Goal: Transaction & Acquisition: Obtain resource

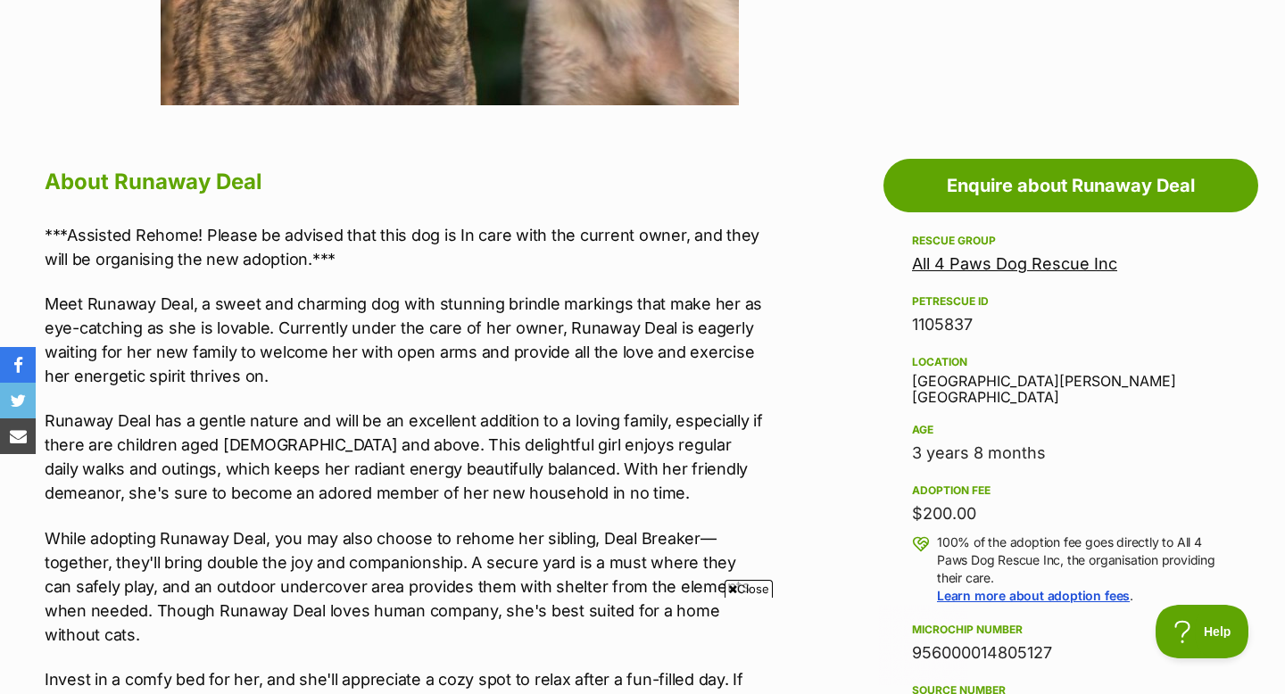
scroll to position [849, 0]
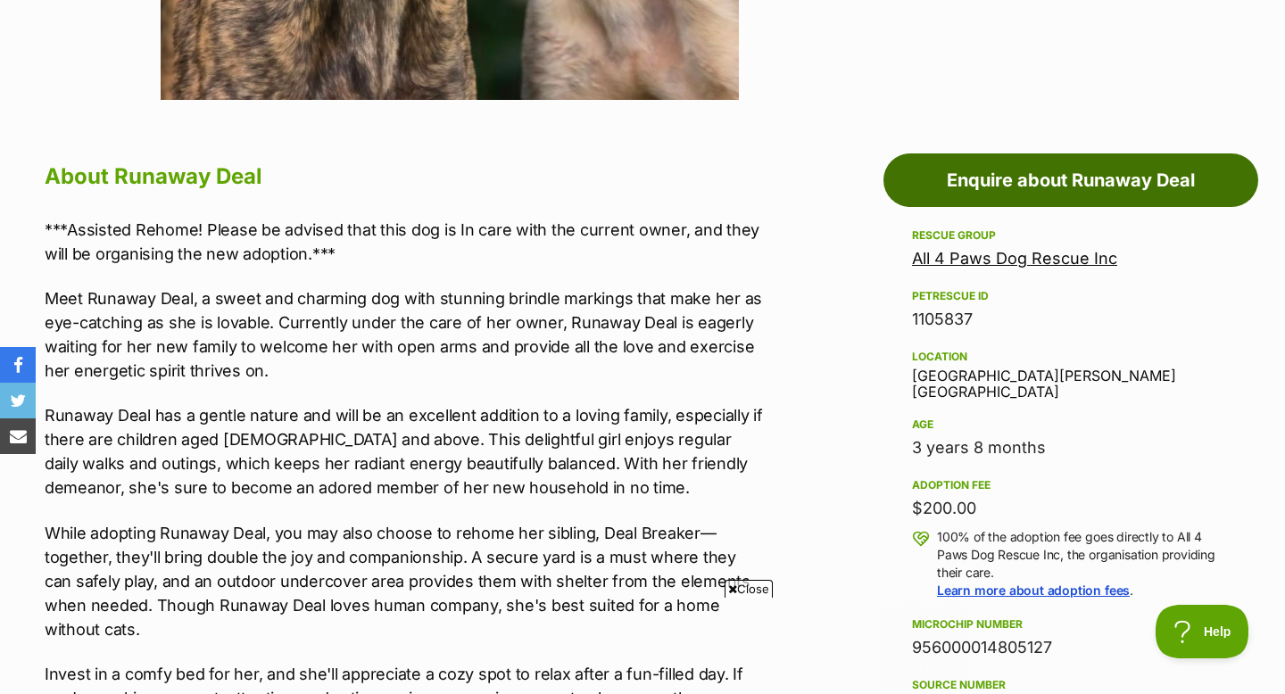
click at [999, 186] on link "Enquire about Runaway Deal" at bounding box center [1070, 180] width 375 height 54
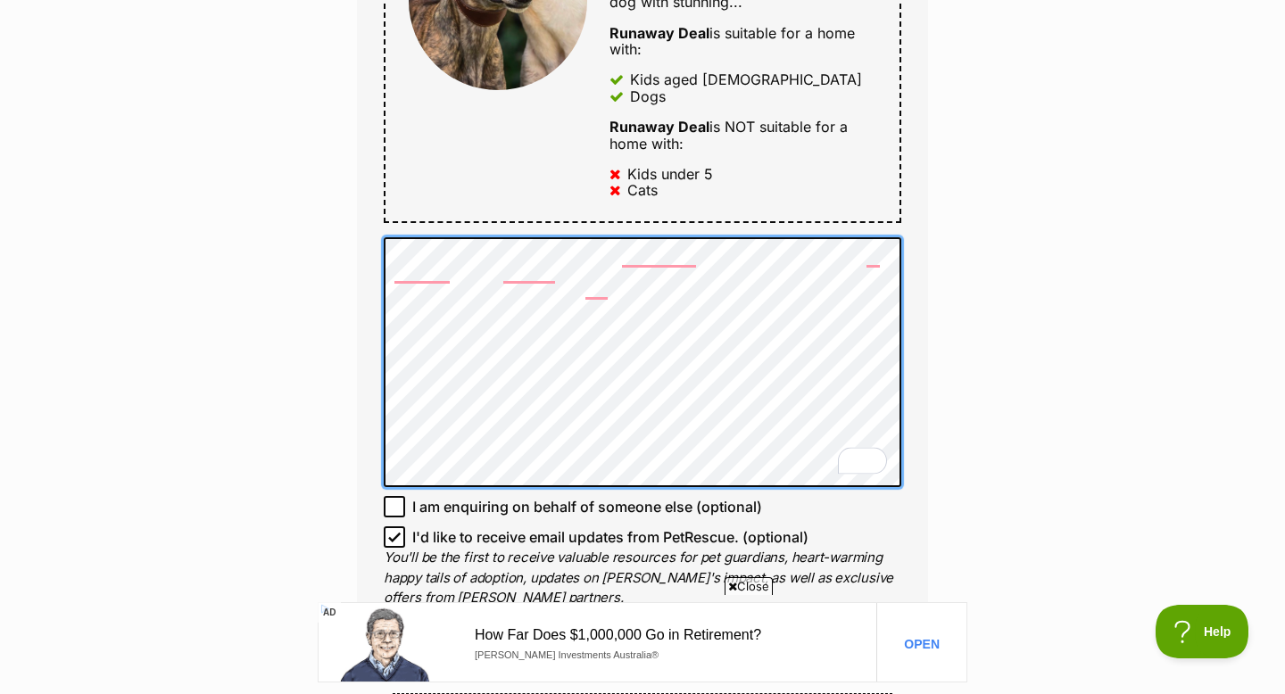
click at [373, 259] on div "Full name Madeleine Email We require this to be able to send you communications…" at bounding box center [642, 35] width 571 height 1245
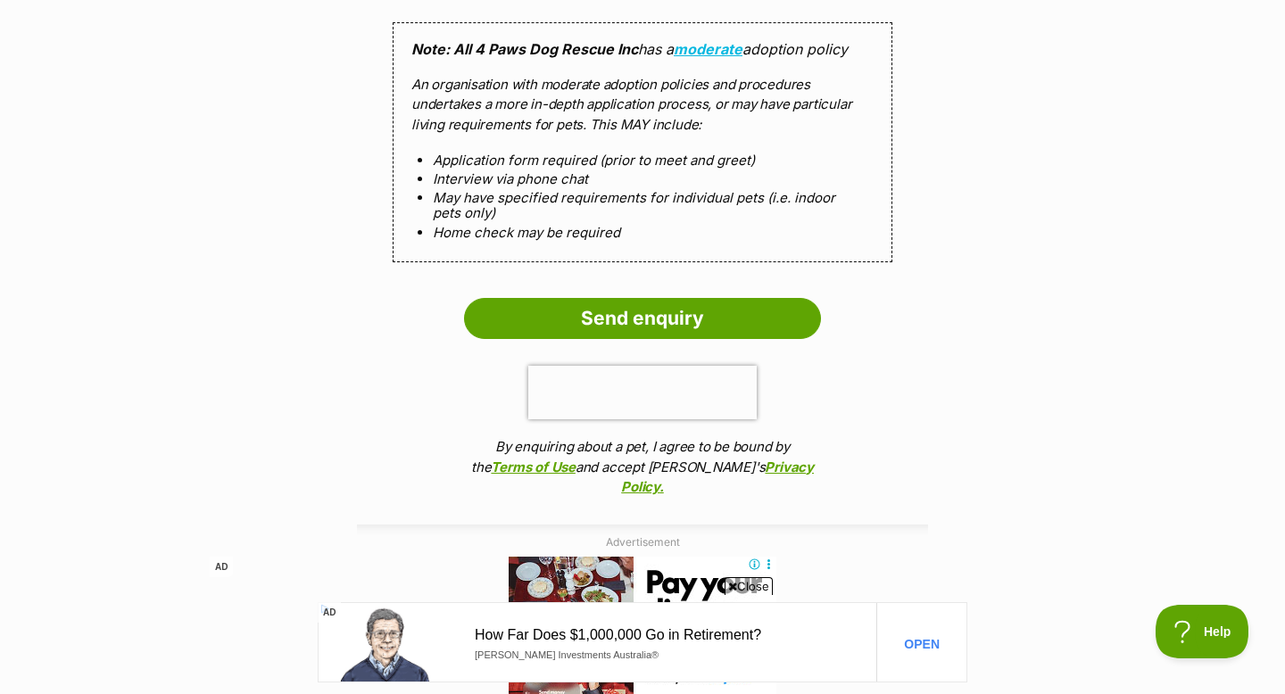
scroll to position [1693, 0]
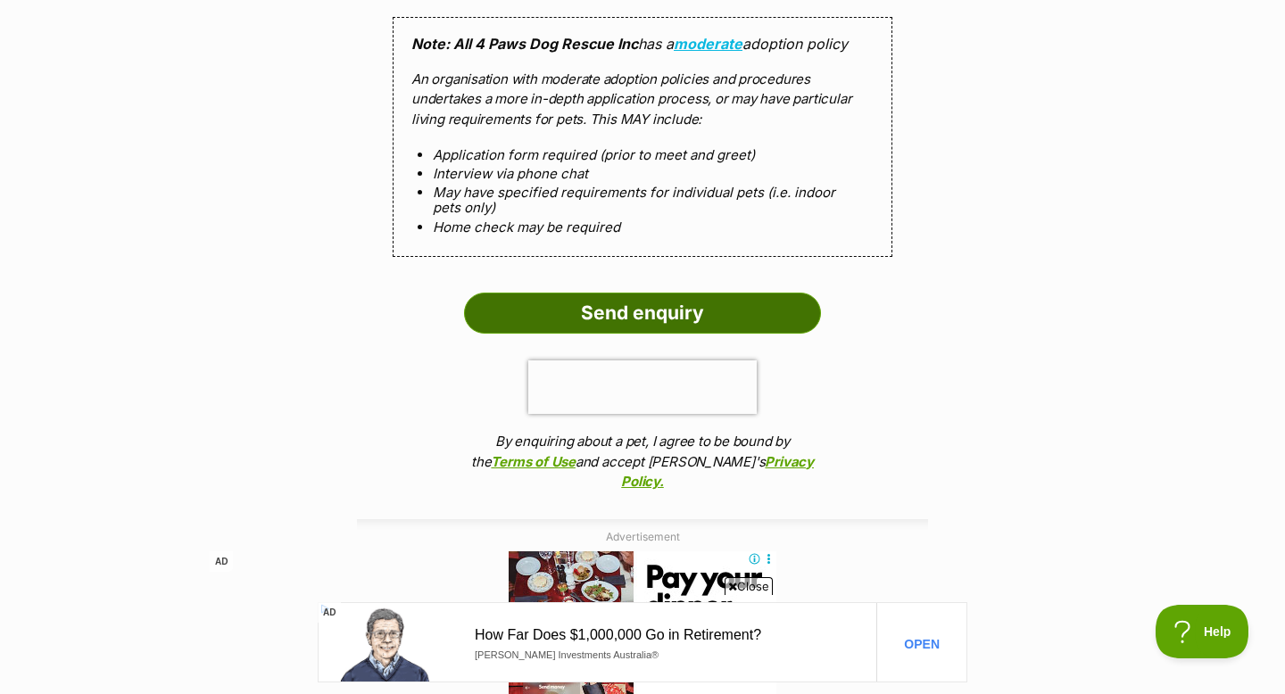
click at [752, 313] on input "Send enquiry" at bounding box center [642, 313] width 357 height 41
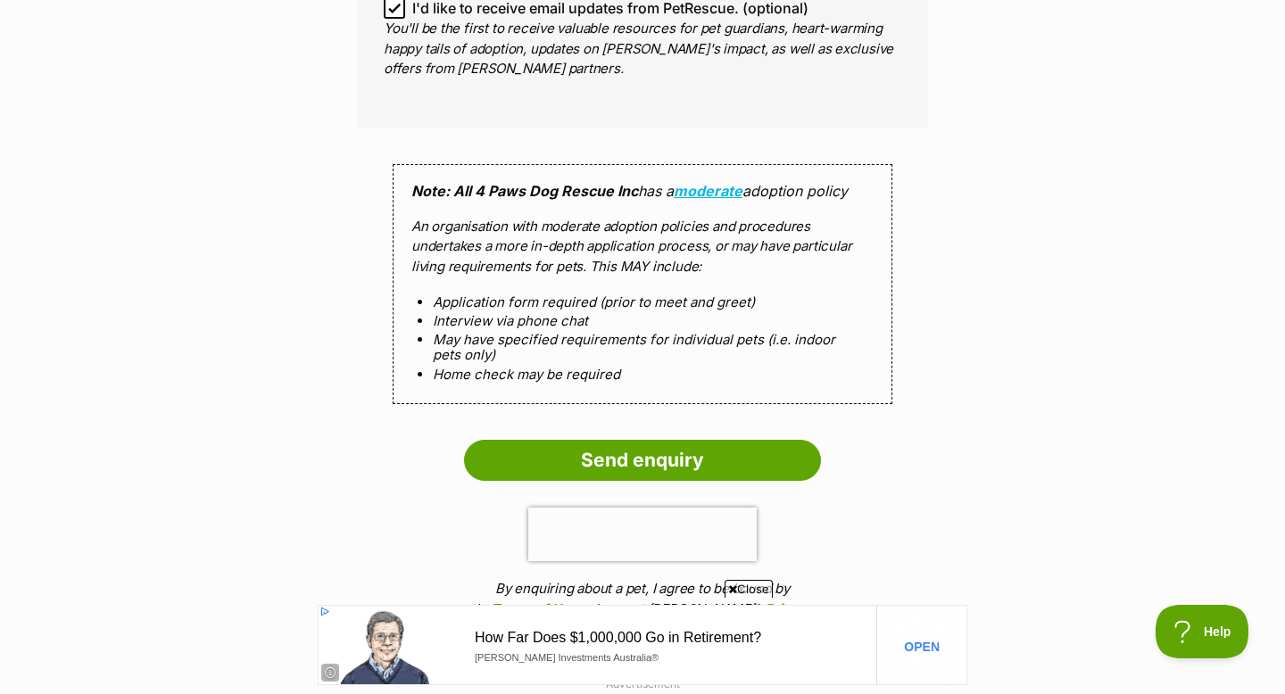
scroll to position [1873, 0]
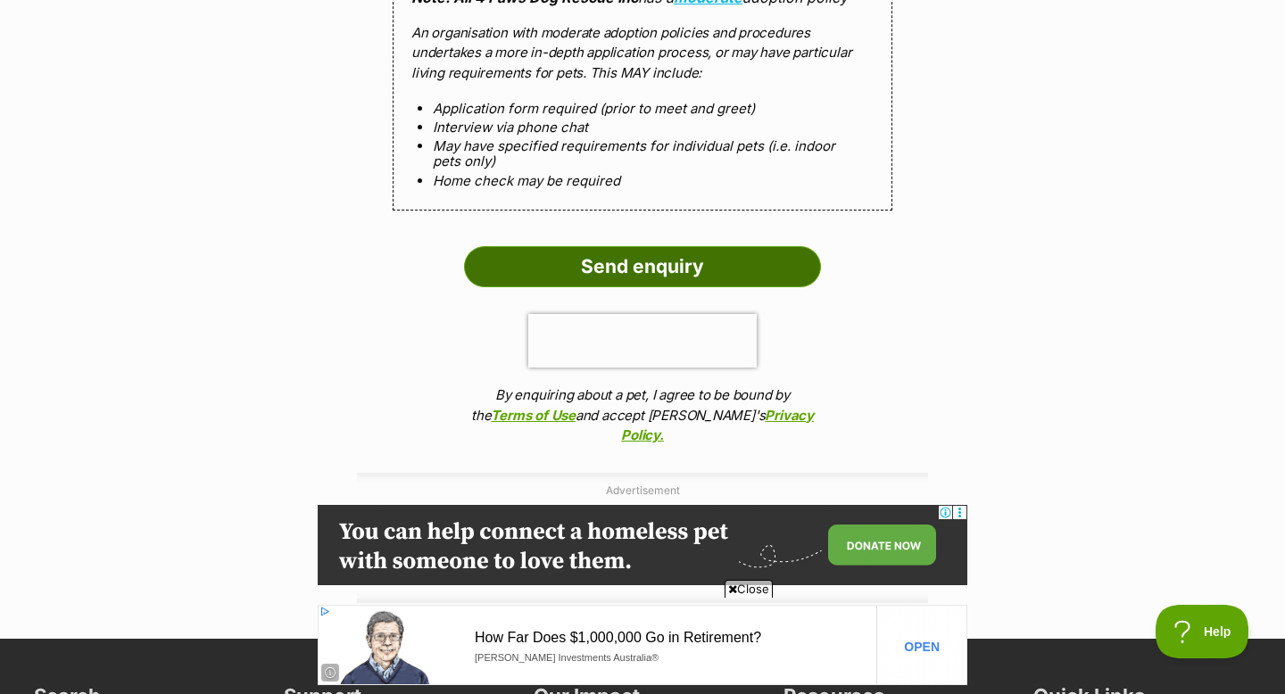
click at [734, 263] on input "Send enquiry" at bounding box center [642, 266] width 357 height 41
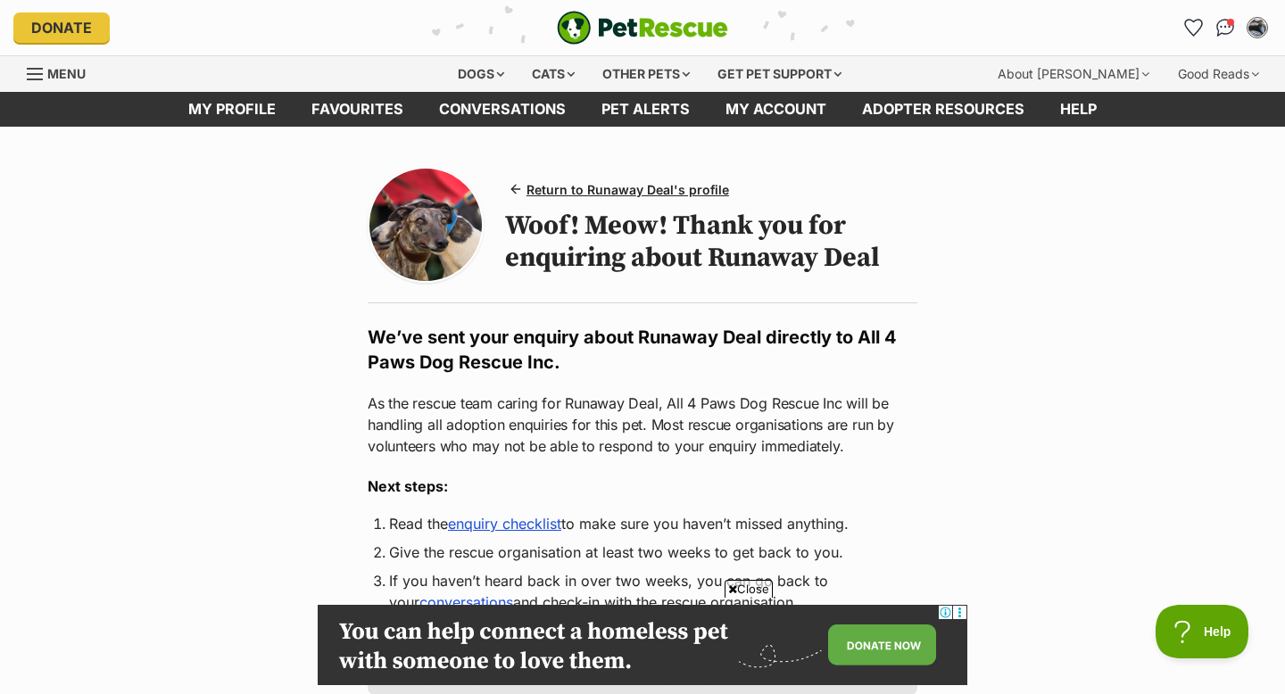
scroll to position [268, 0]
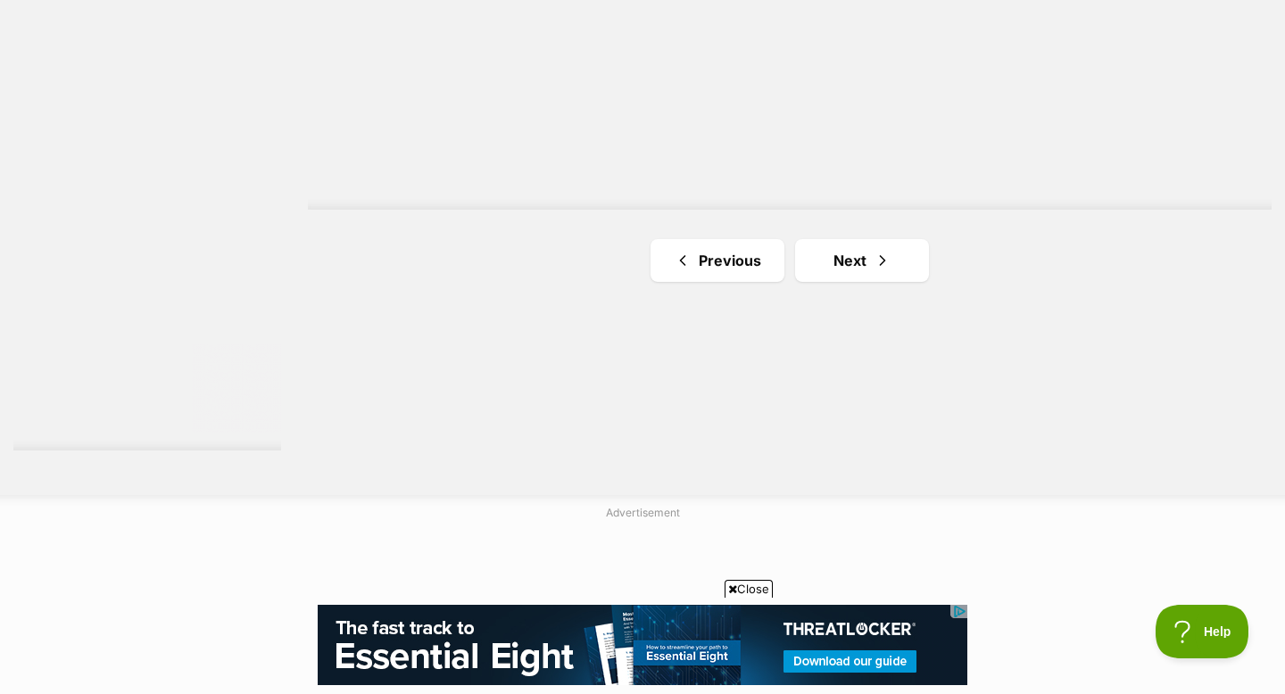
scroll to position [3277, 0]
click at [869, 257] on link "Next" at bounding box center [862, 264] width 134 height 43
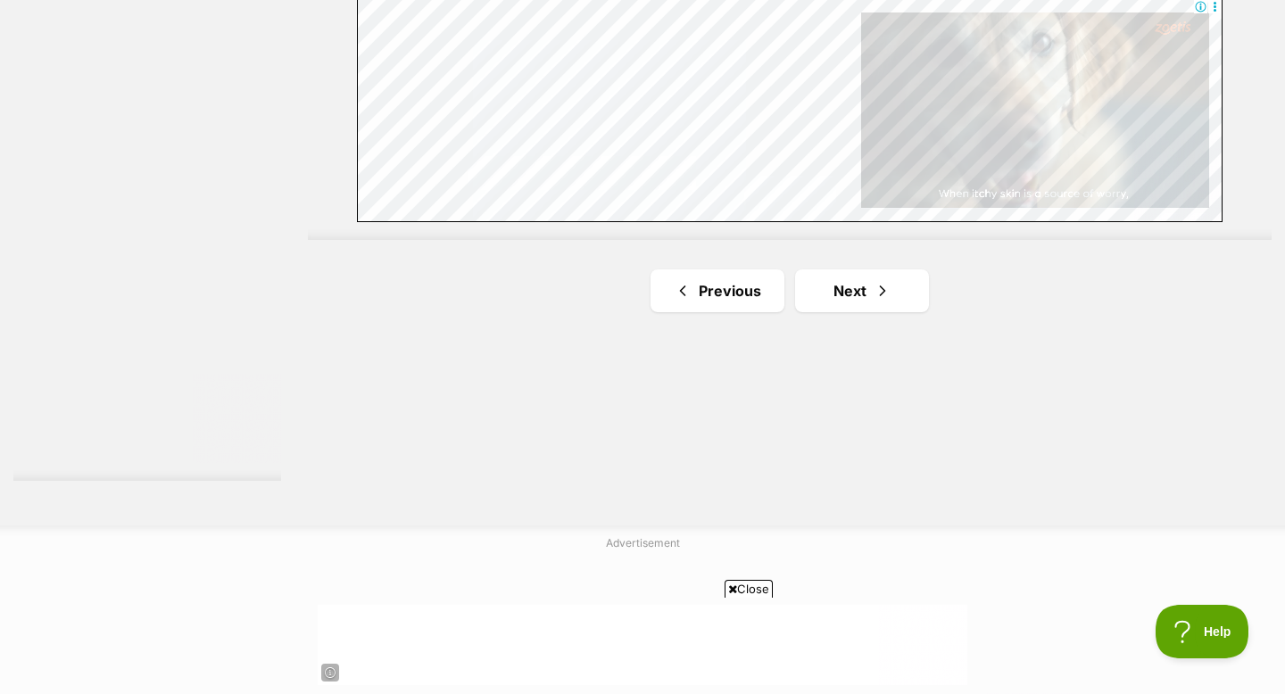
scroll to position [3283, 0]
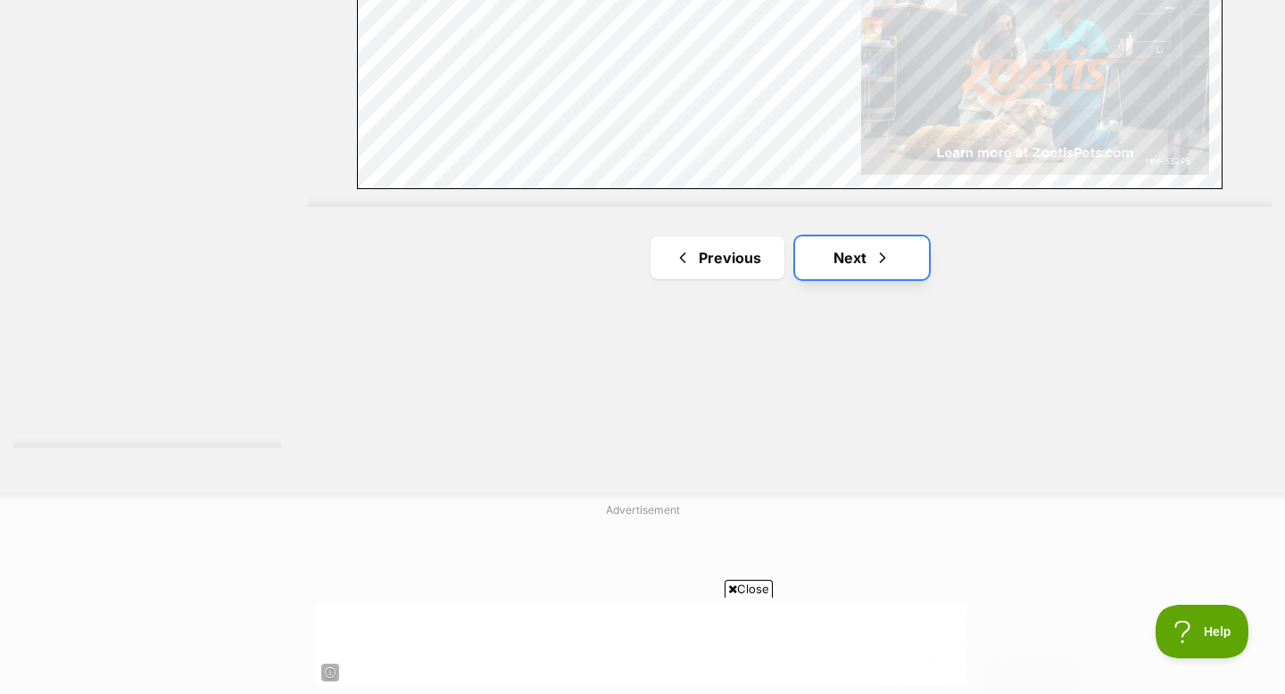
click at [871, 253] on link "Next" at bounding box center [862, 257] width 134 height 43
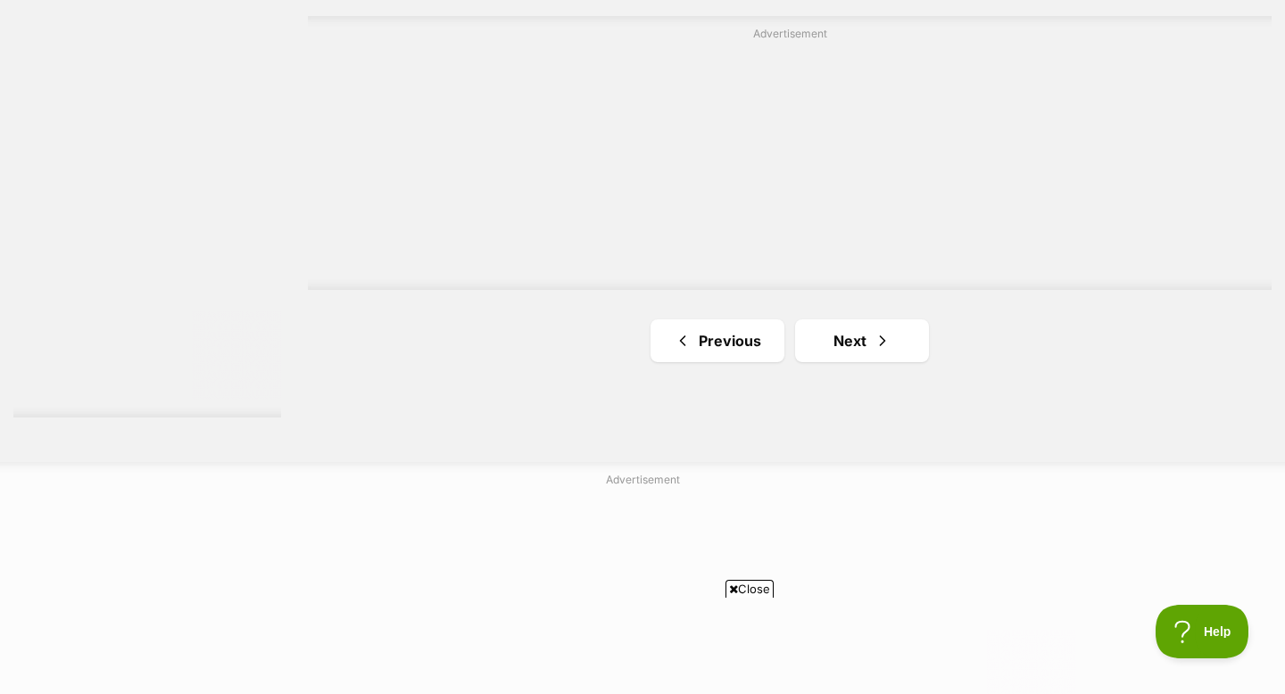
scroll to position [3322, 0]
click at [884, 337] on link "Next" at bounding box center [862, 332] width 134 height 43
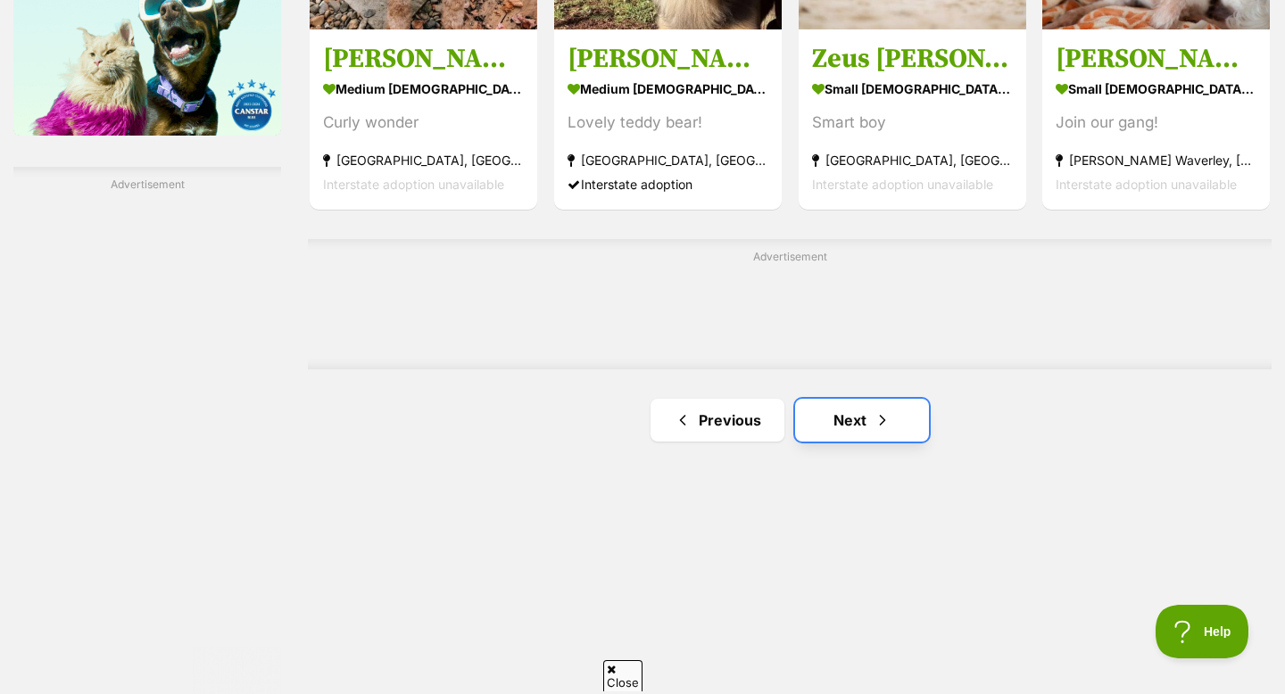
click at [910, 406] on link "Next" at bounding box center [862, 420] width 134 height 43
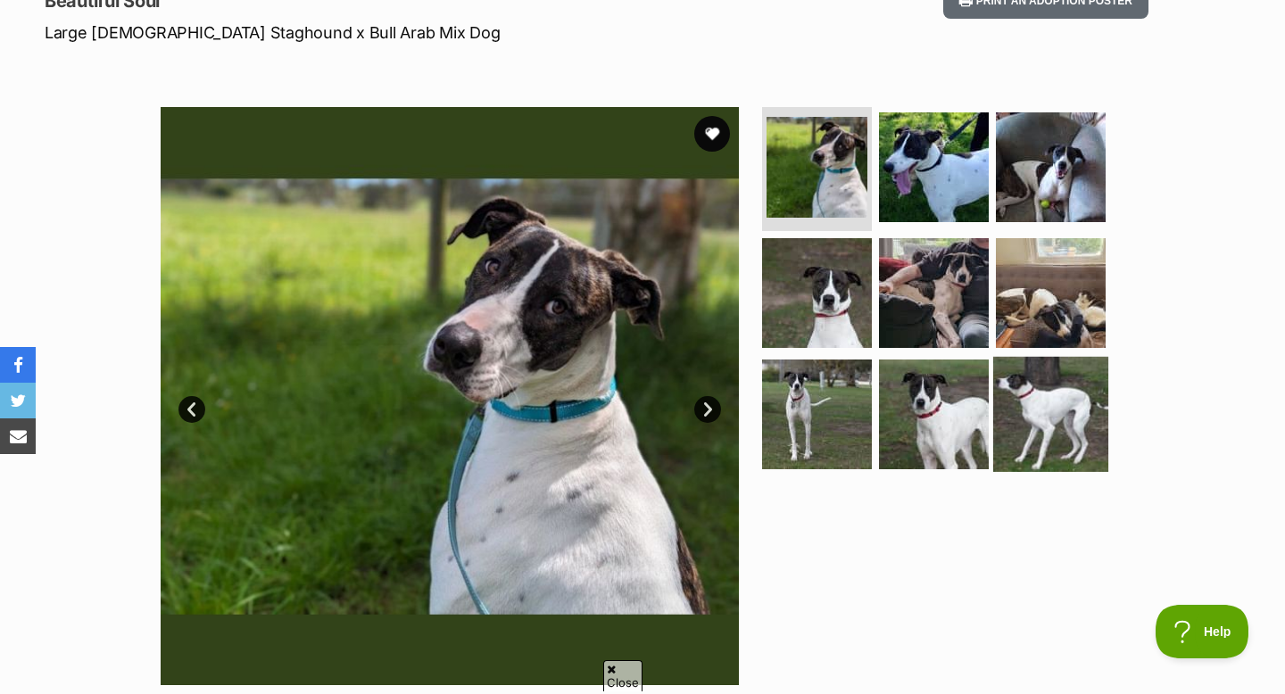
click at [1057, 398] on img at bounding box center [1050, 414] width 115 height 115
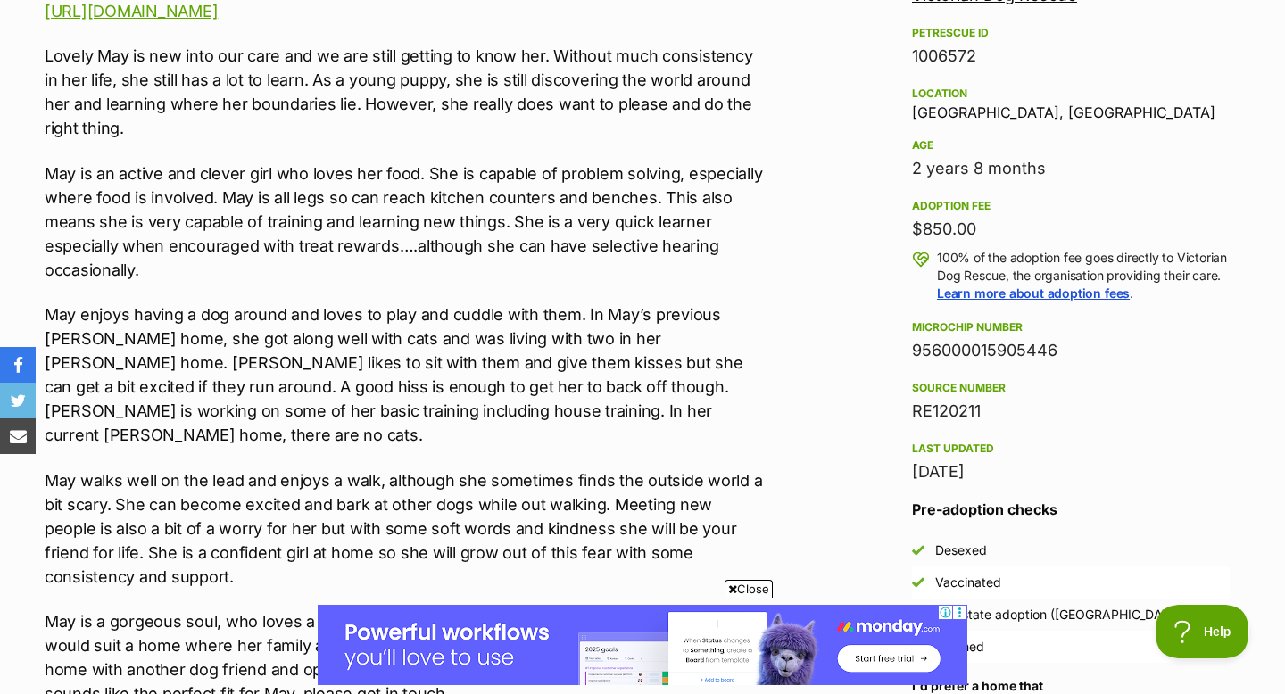
scroll to position [1132, 0]
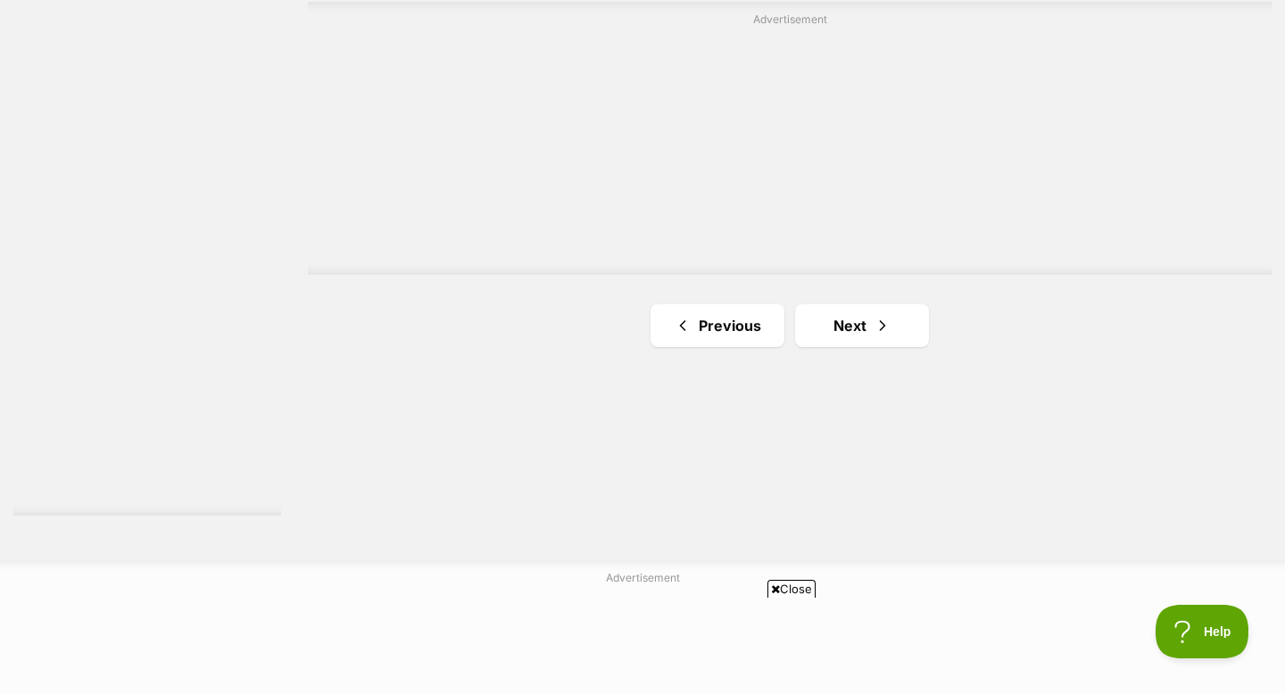
scroll to position [3217, 0]
click at [856, 337] on link "Next" at bounding box center [862, 323] width 134 height 43
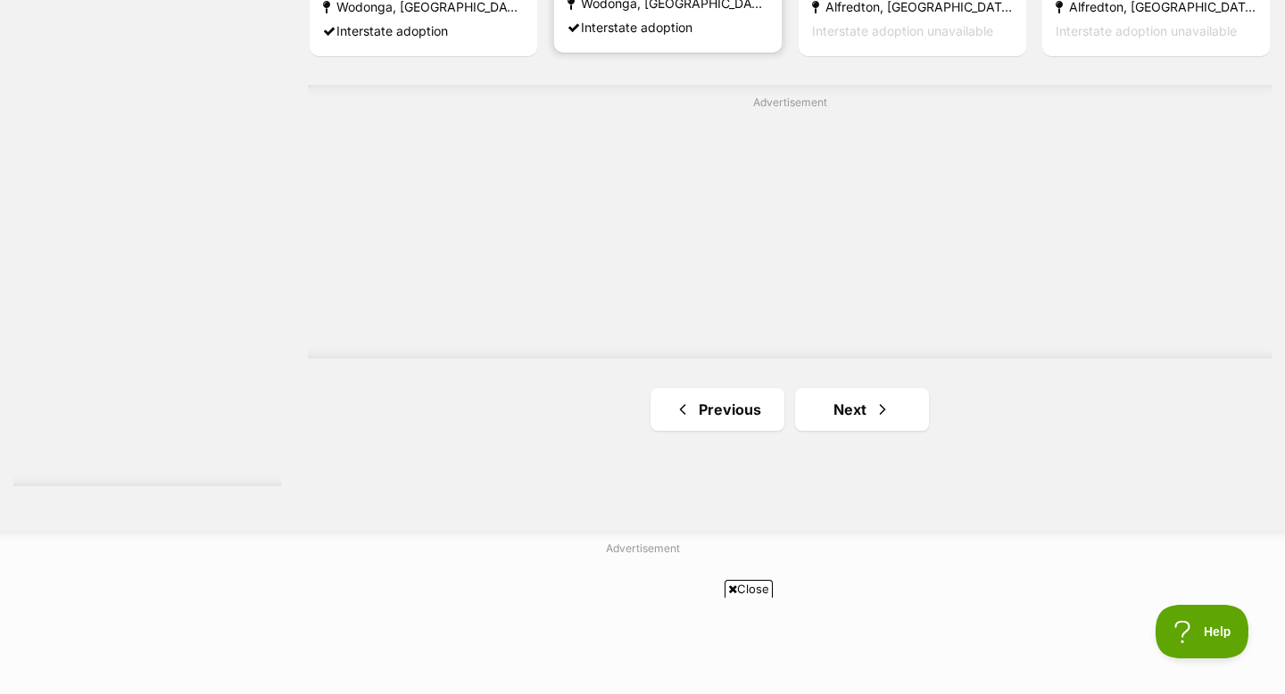
scroll to position [3249, 0]
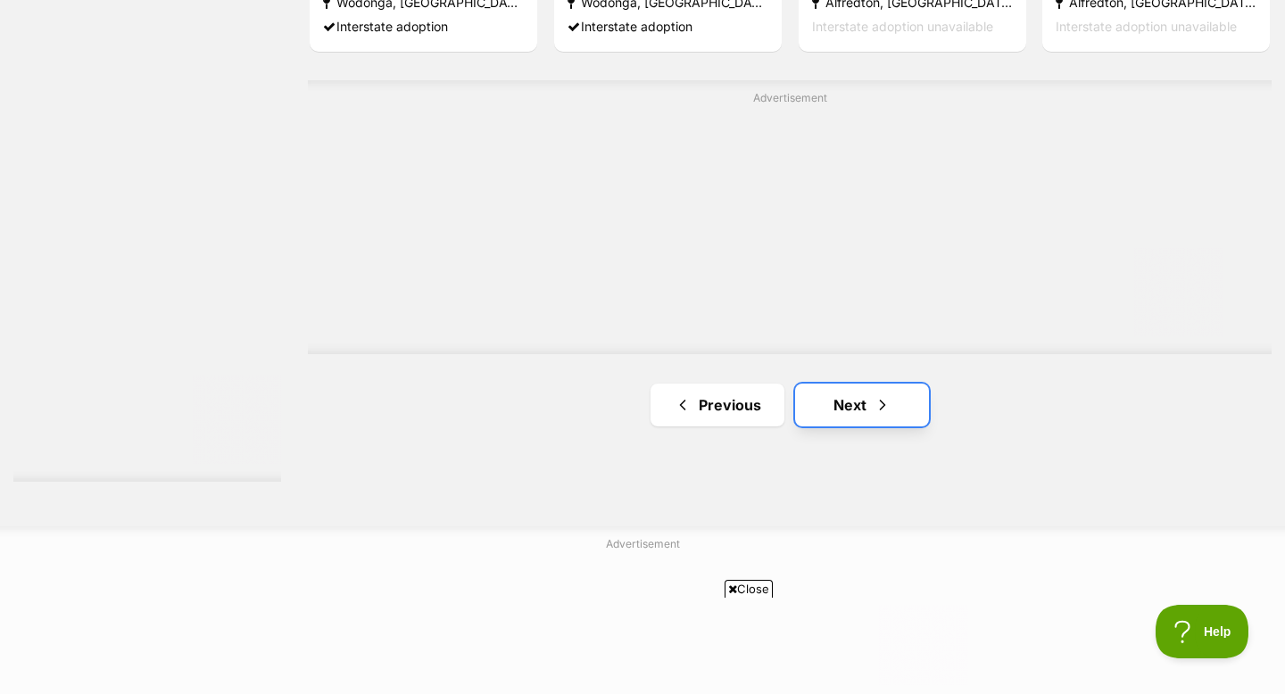
click at [845, 389] on link "Next" at bounding box center [862, 405] width 134 height 43
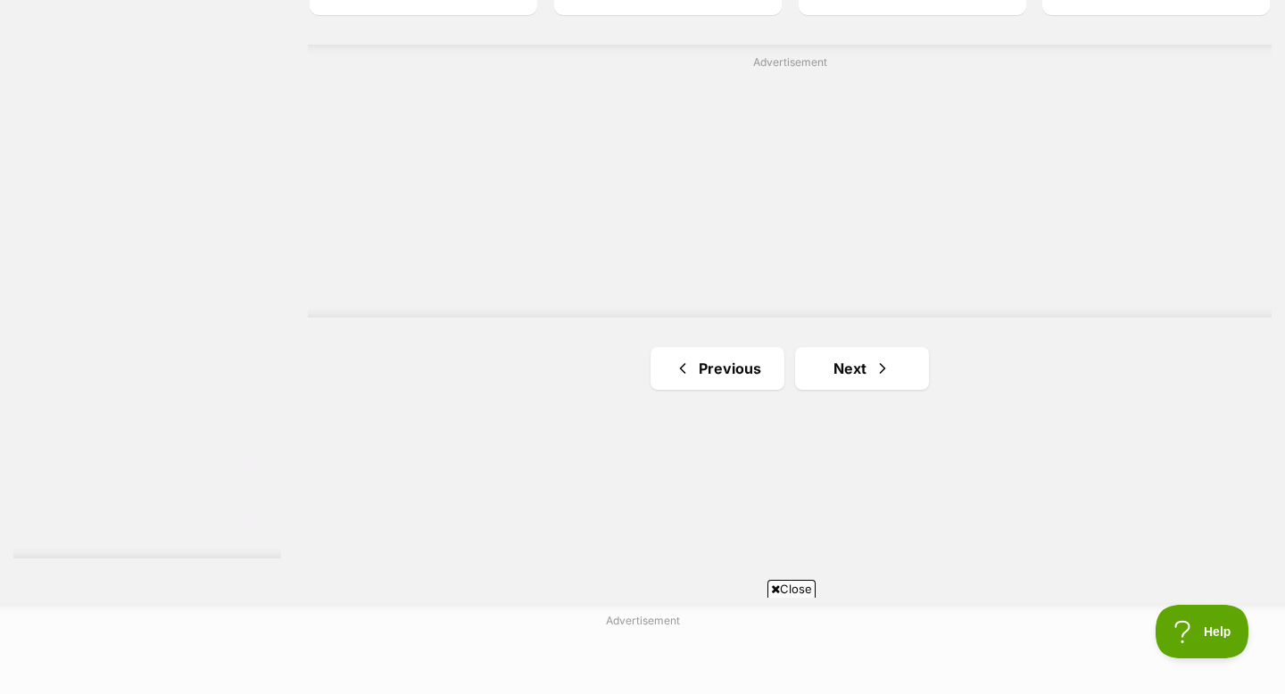
scroll to position [3224, 0]
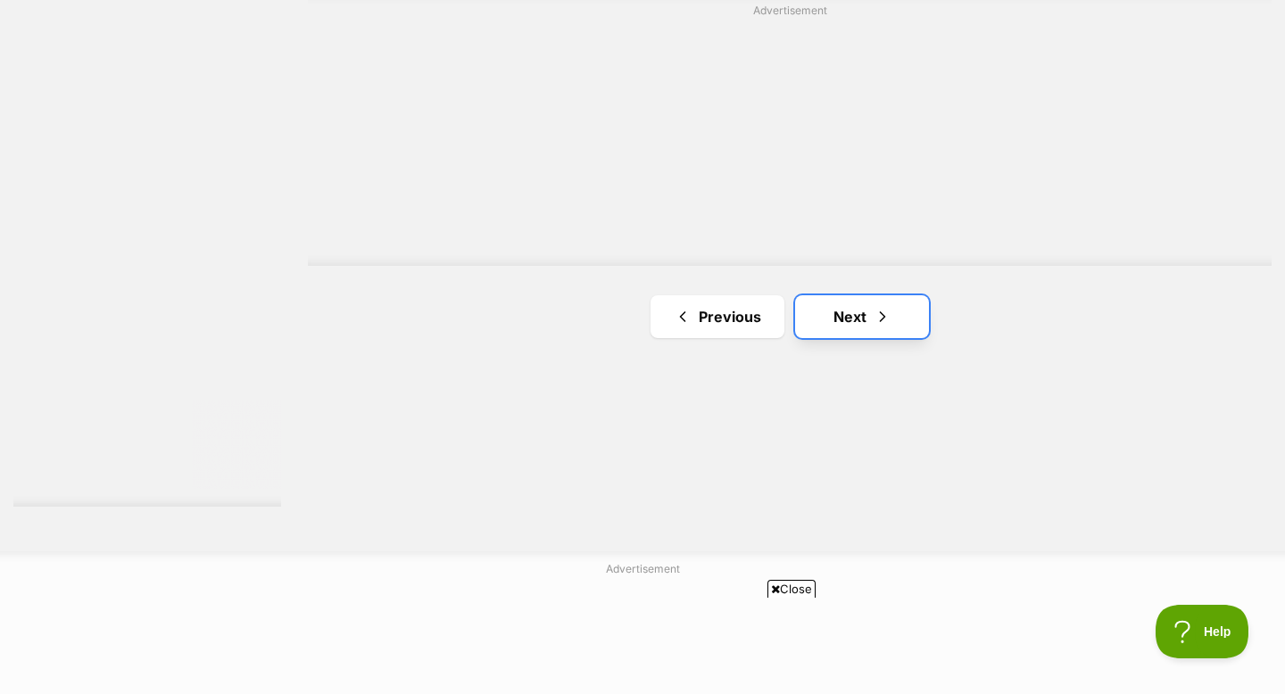
click at [855, 306] on link "Next" at bounding box center [862, 316] width 134 height 43
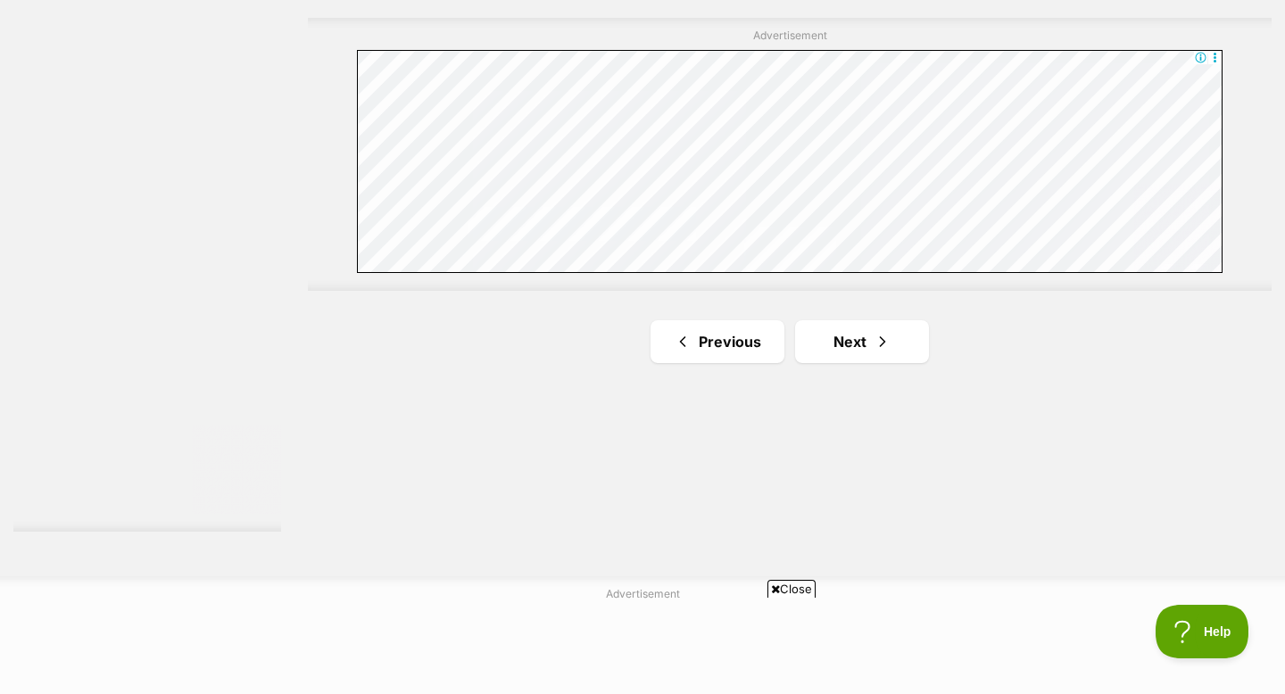
scroll to position [3198, 0]
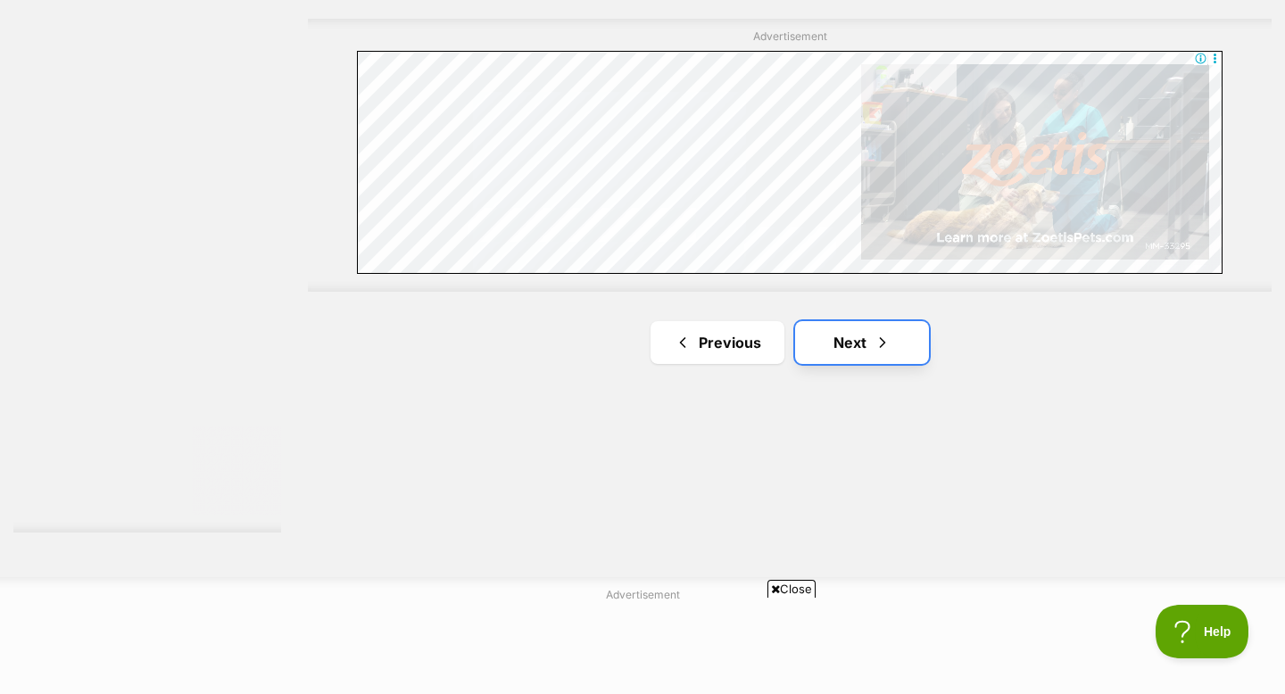
click at [855, 353] on link "Next" at bounding box center [862, 342] width 134 height 43
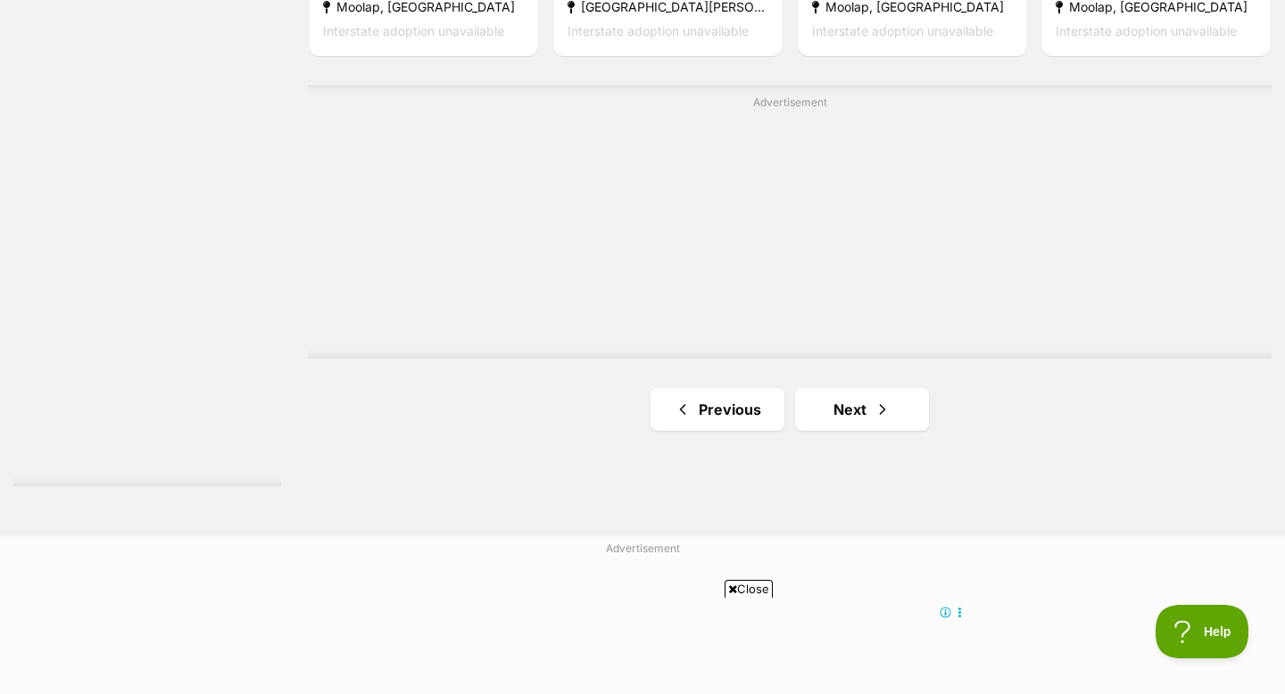
scroll to position [3294, 0]
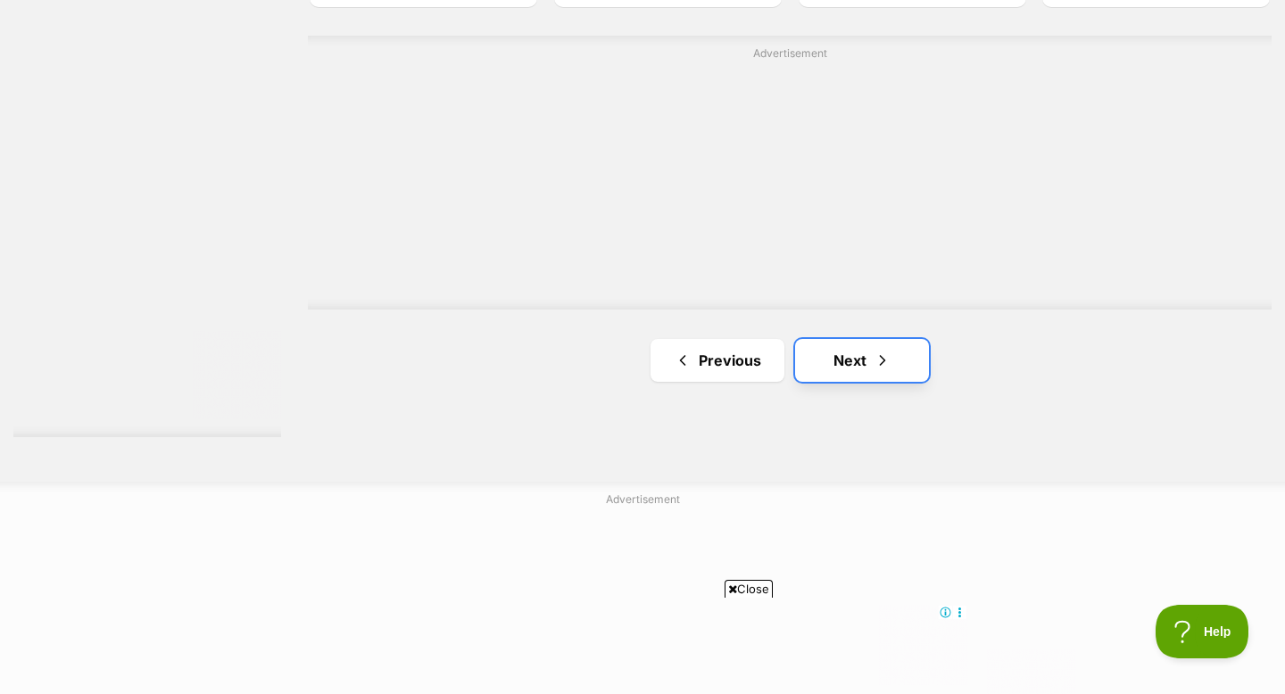
click at [880, 350] on span "Next page" at bounding box center [883, 360] width 18 height 21
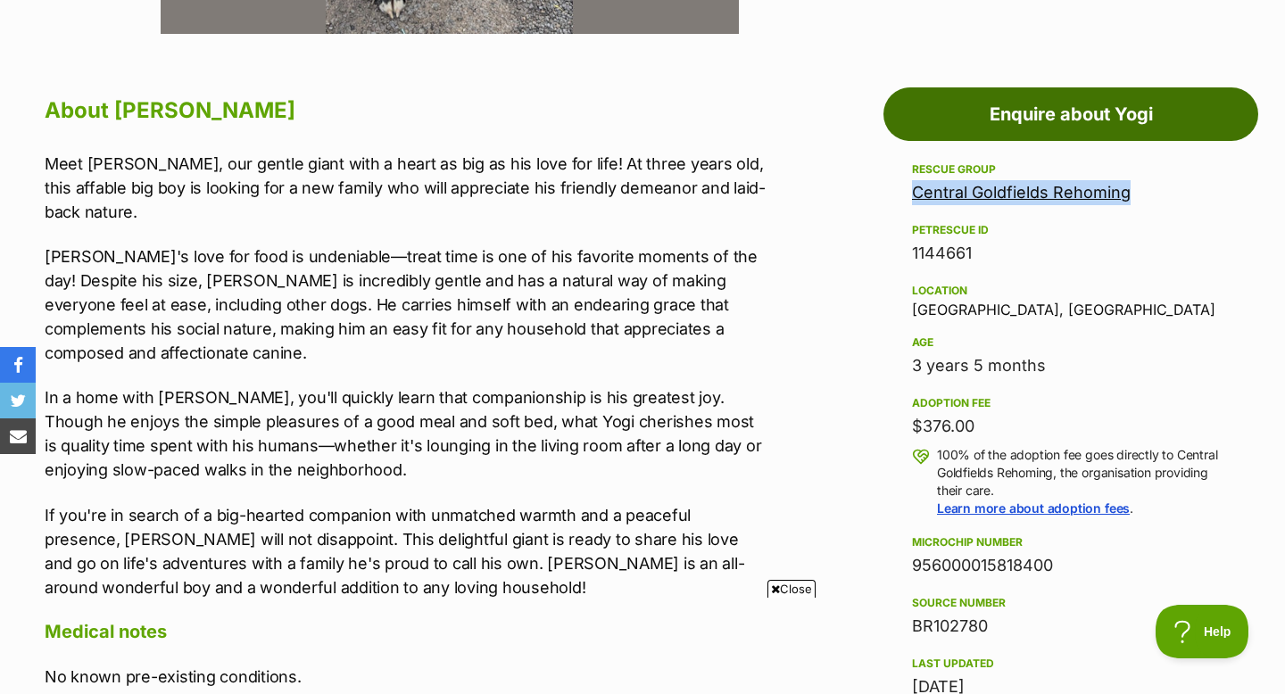
click at [947, 132] on link "Enquire about Yogi" at bounding box center [1070, 114] width 375 height 54
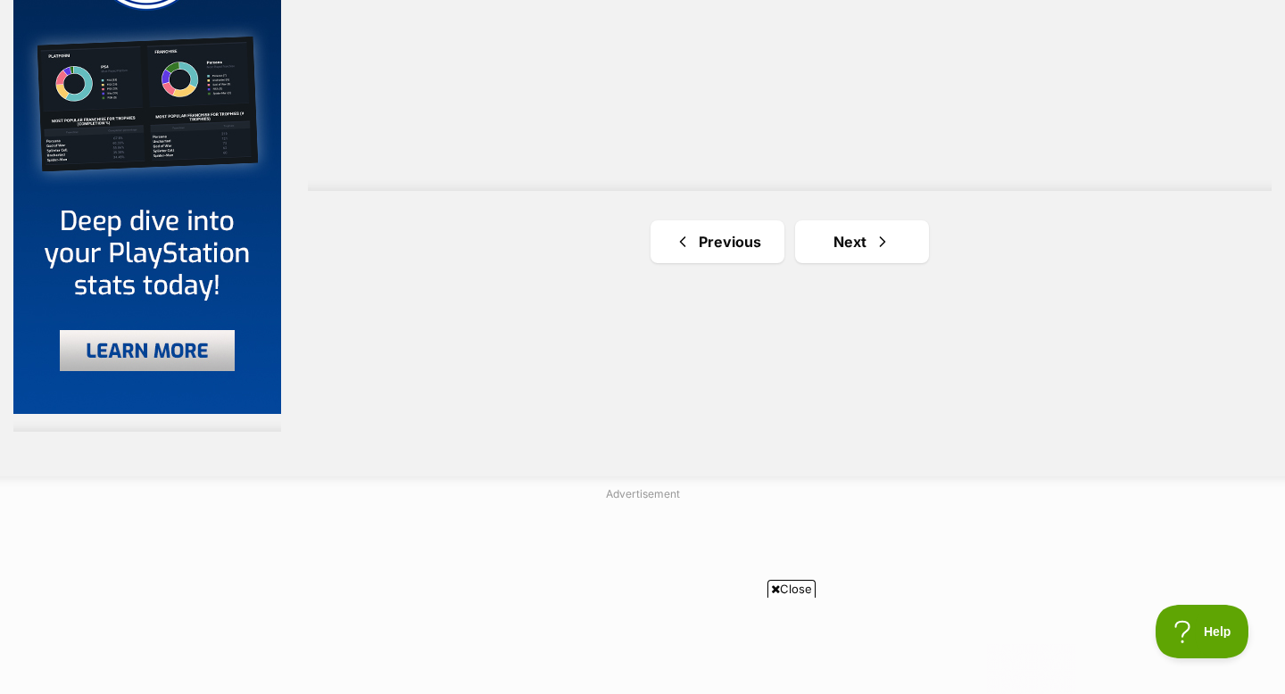
scroll to position [3266, 0]
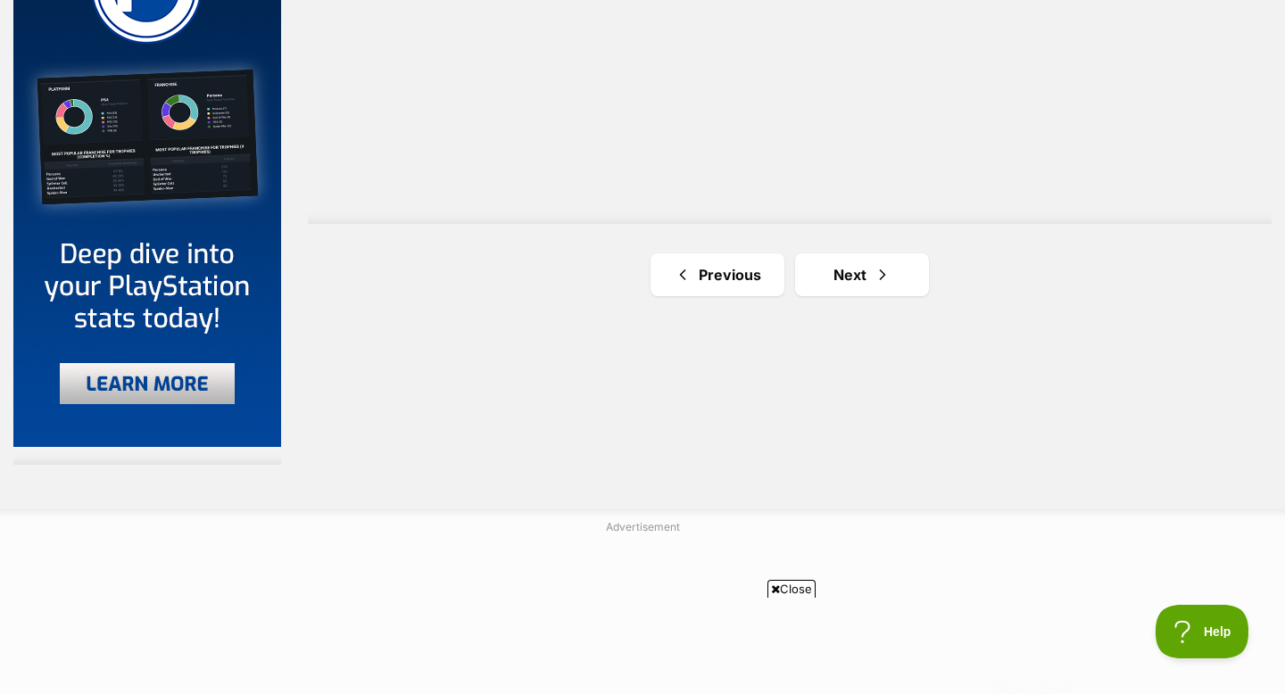
click at [856, 266] on link "Next" at bounding box center [862, 274] width 134 height 43
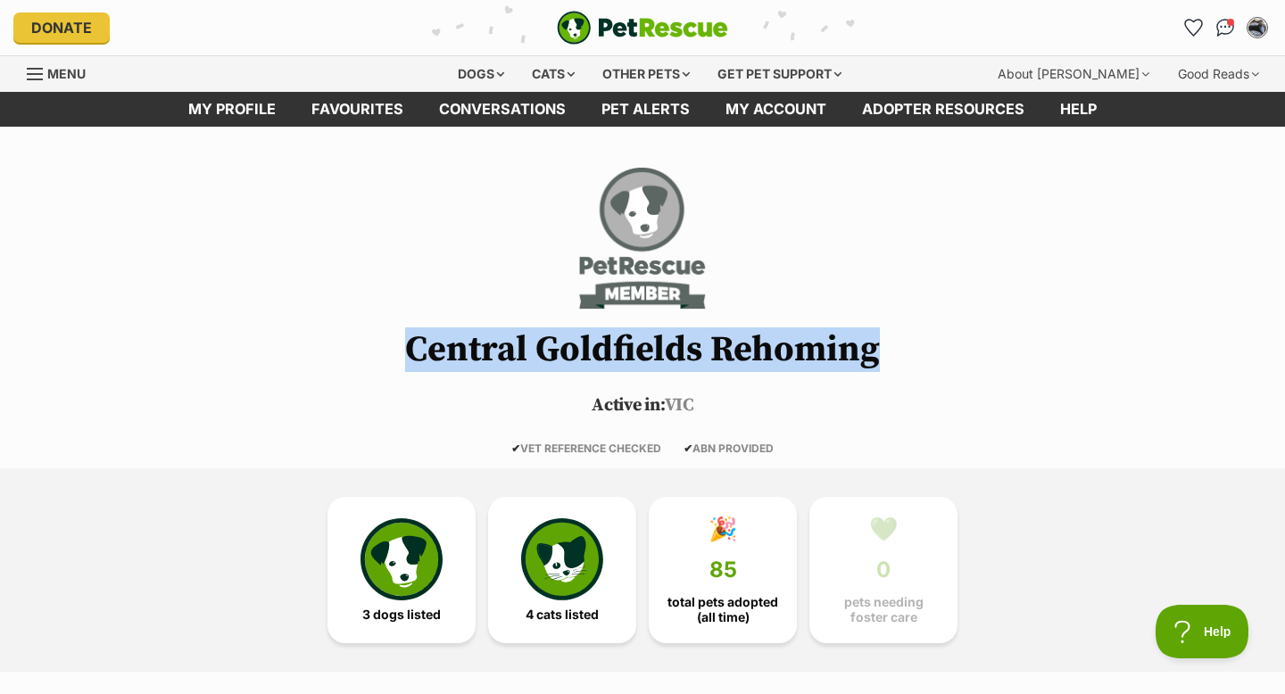
drag, startPoint x: 892, startPoint y: 340, endPoint x: 389, endPoint y: 336, distance: 503.3
click at [389, 336] on h1 "Central Goldfields Rehoming" at bounding box center [642, 349] width 1285 height 39
copy h1 "Central Goldfields Rehoming"
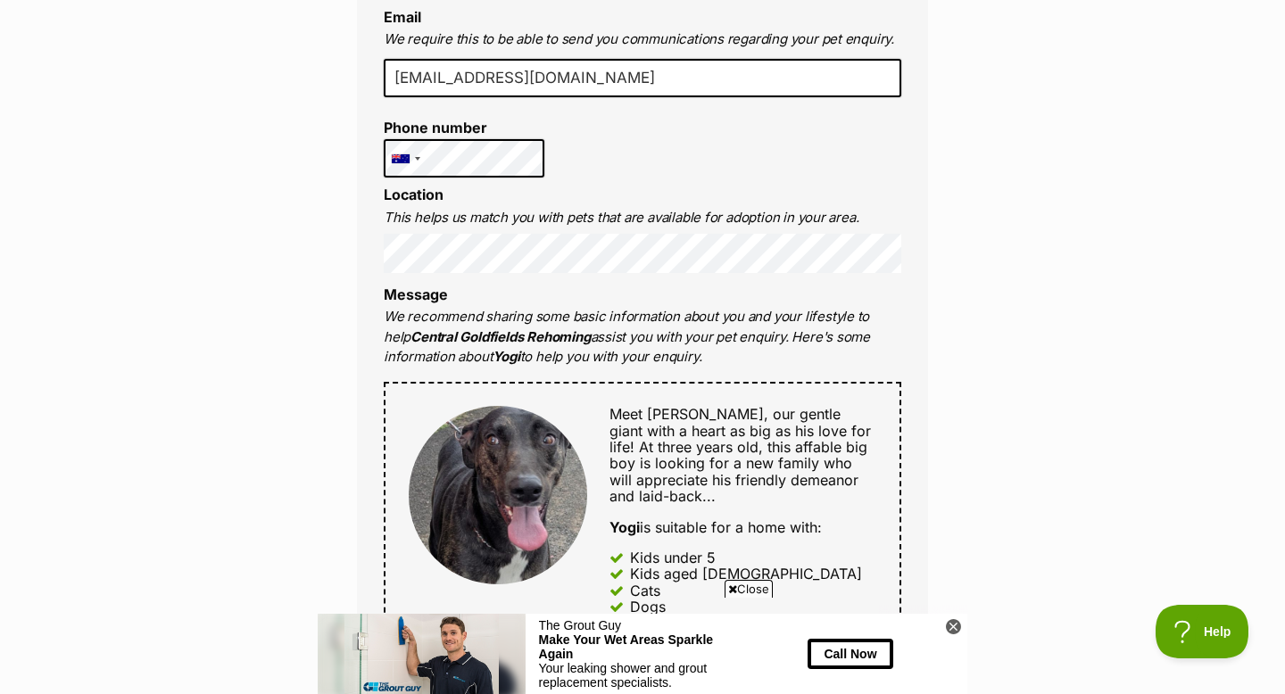
scroll to position [520, 0]
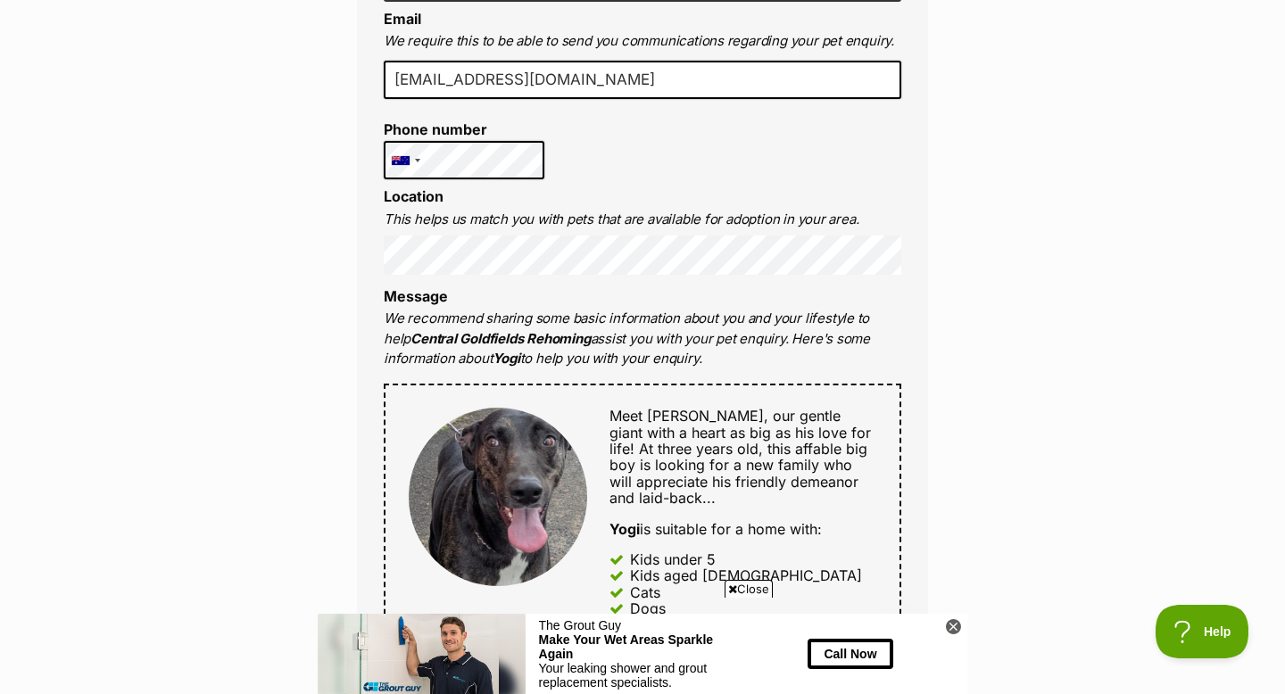
click at [311, 257] on div "Enquire about Yogi Full name Madeleine Email We require this to be able to send…" at bounding box center [642, 693] width 1285 height 2103
click at [175, 310] on div "Enquire about Yogi Full name Madeleine Email We require this to be able to send…" at bounding box center [642, 693] width 1285 height 2103
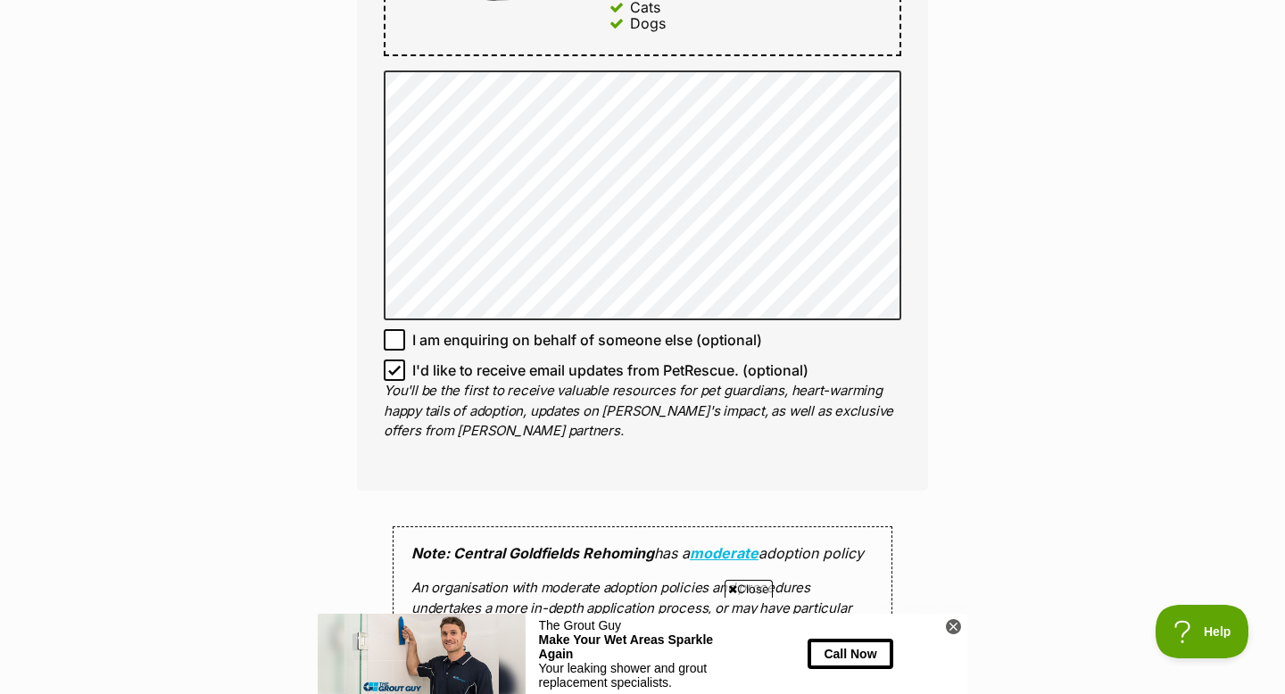
scroll to position [1093, 0]
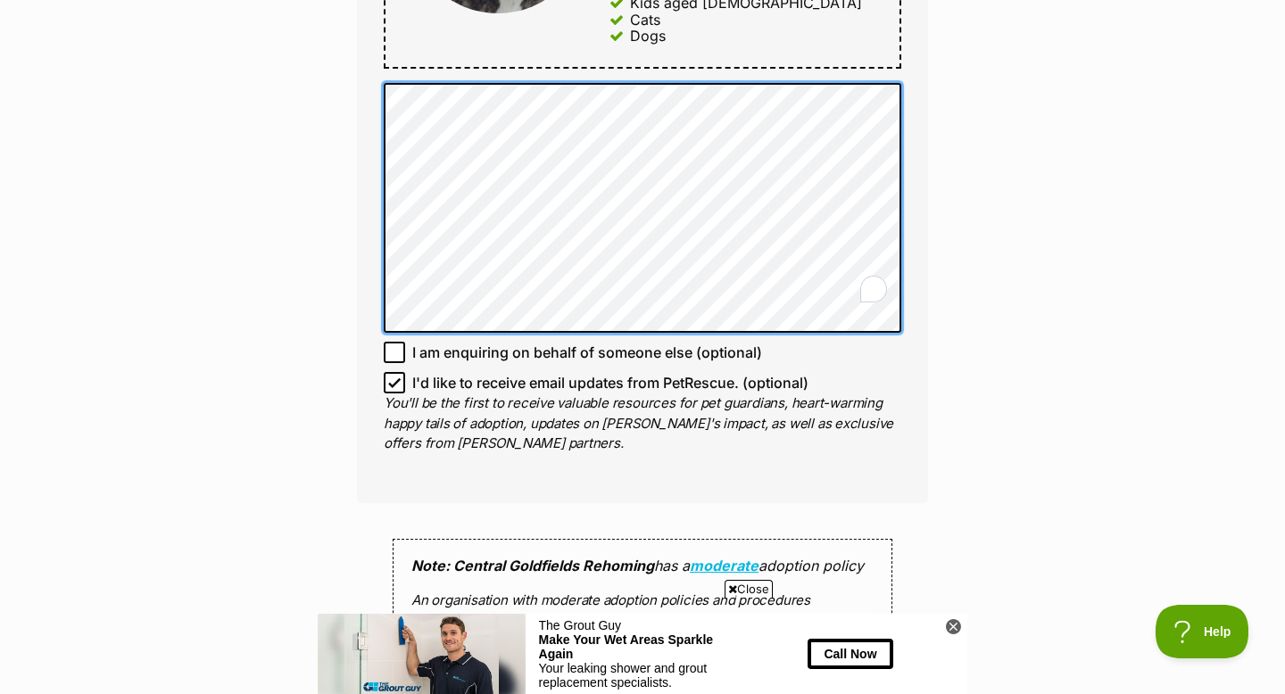
click at [327, 81] on div "Enquire about Yogi Full name Madeleine Email We require this to be able to send…" at bounding box center [642, 120] width 1285 height 2103
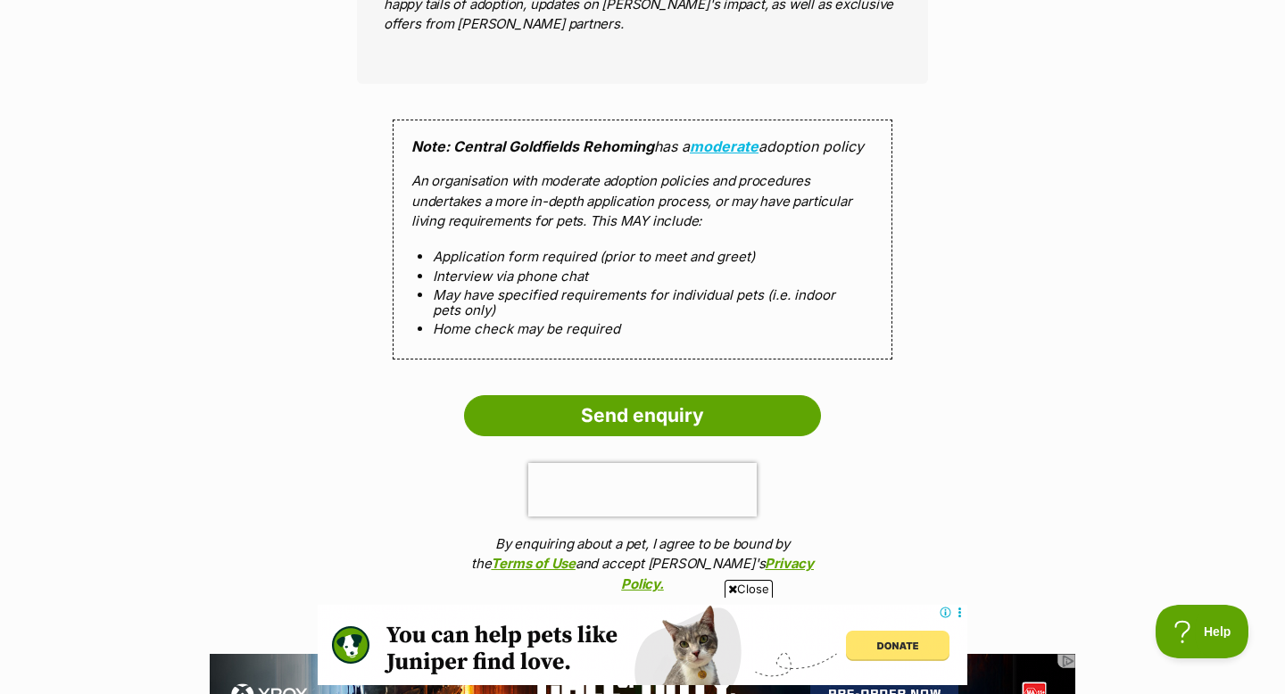
scroll to position [1510, 0]
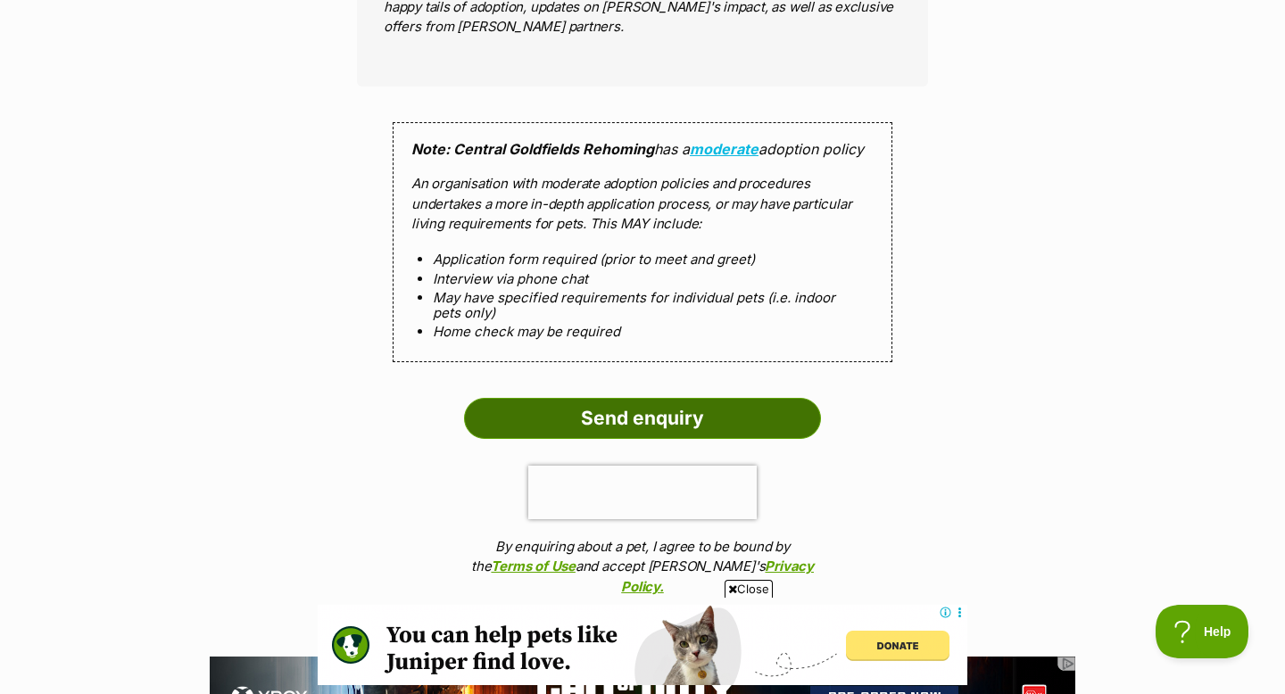
click at [622, 398] on input "Send enquiry" at bounding box center [642, 418] width 357 height 41
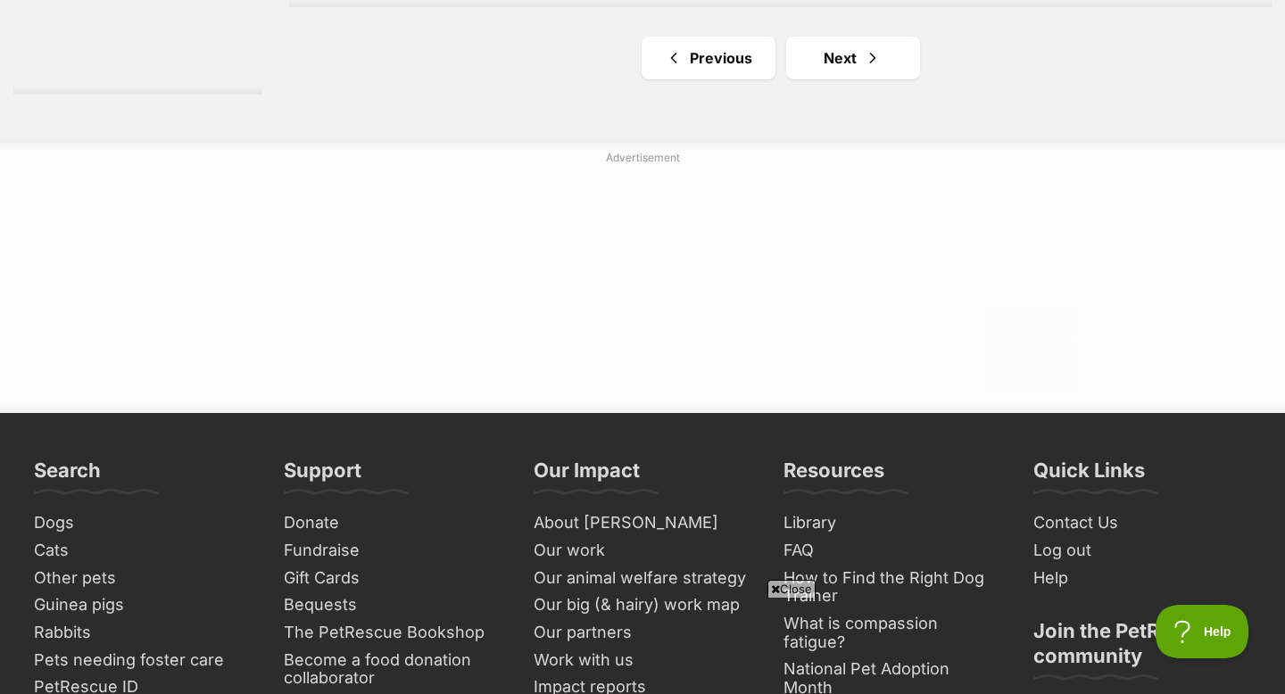
scroll to position [3508, 0]
click at [850, 73] on link "Next" at bounding box center [853, 58] width 134 height 43
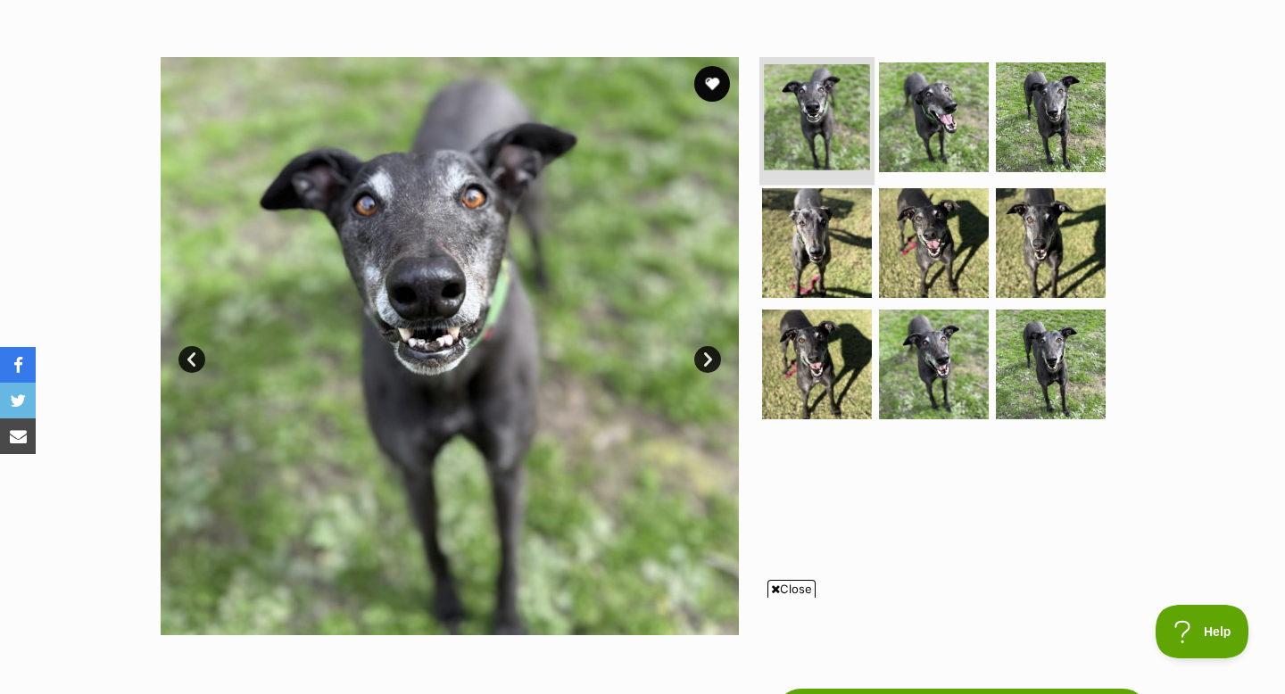
scroll to position [904, 0]
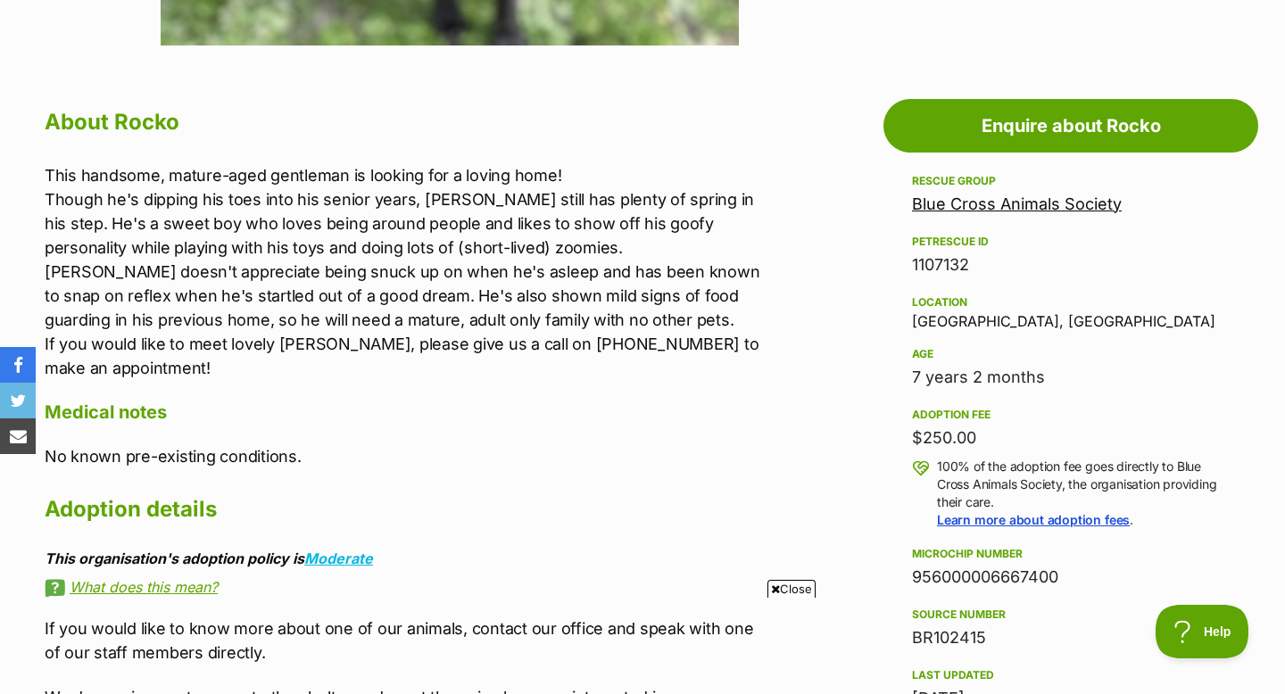
click at [960, 209] on link "Blue Cross Animals Society" at bounding box center [1017, 204] width 210 height 19
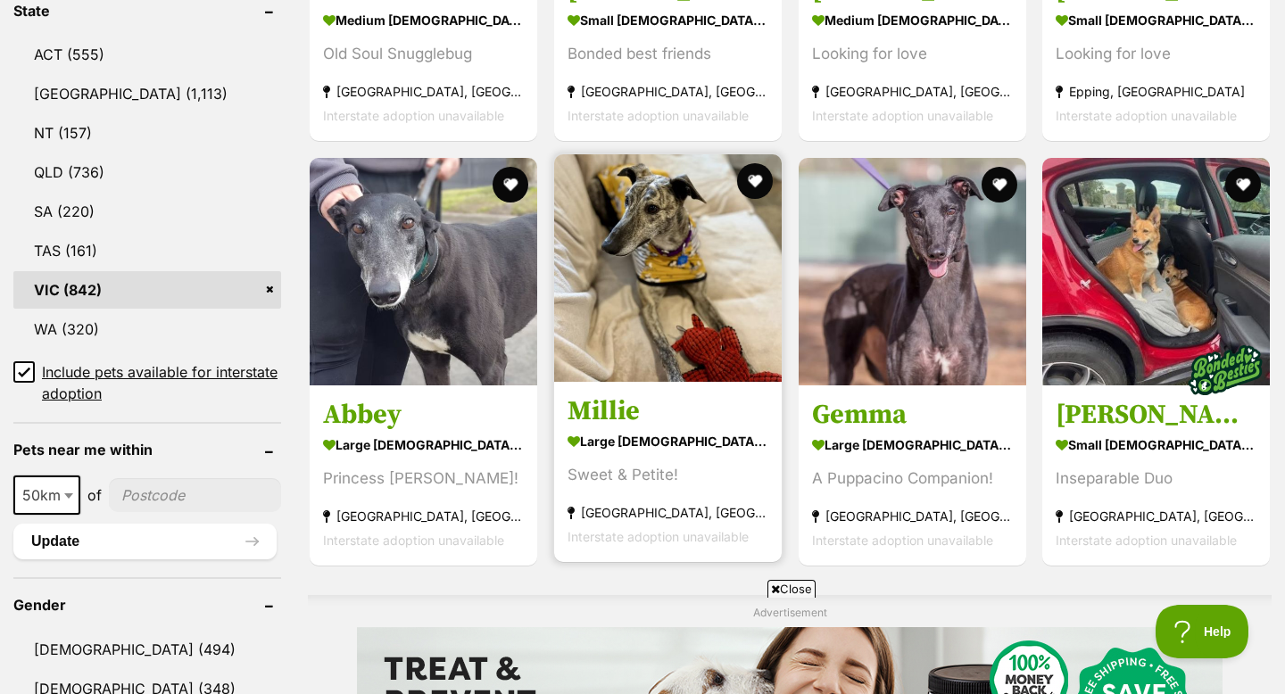
scroll to position [962, 0]
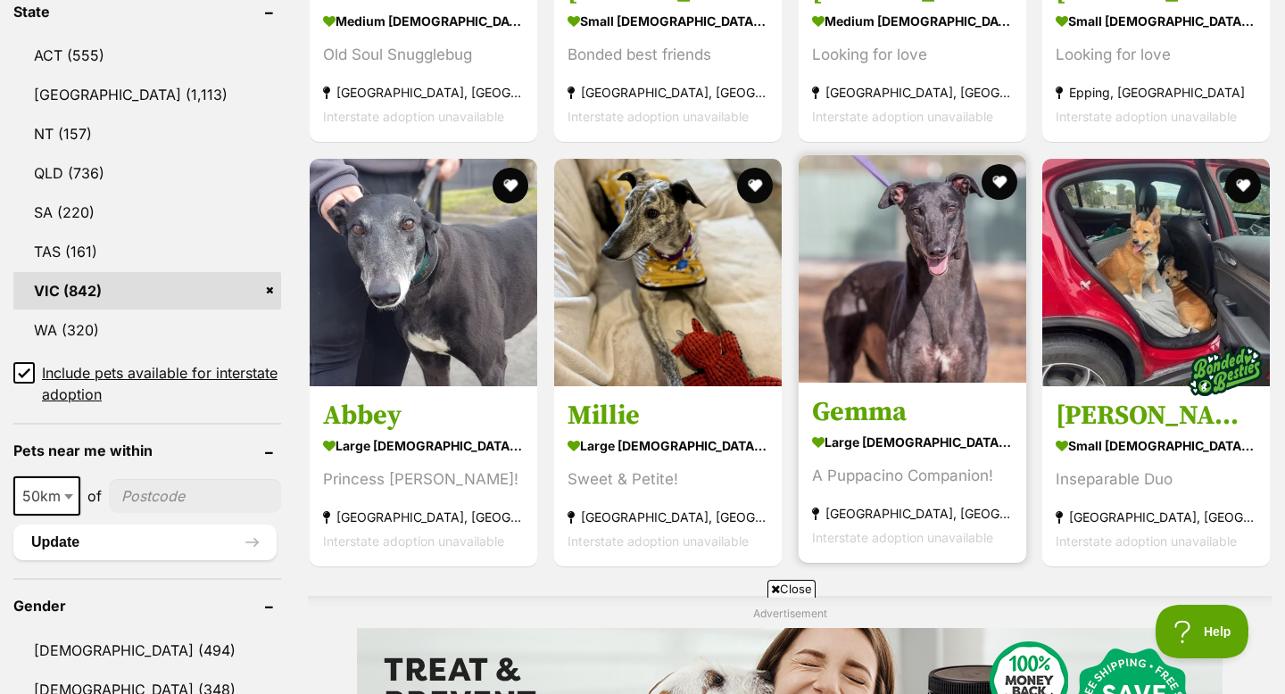
click at [932, 325] on img at bounding box center [913, 269] width 228 height 228
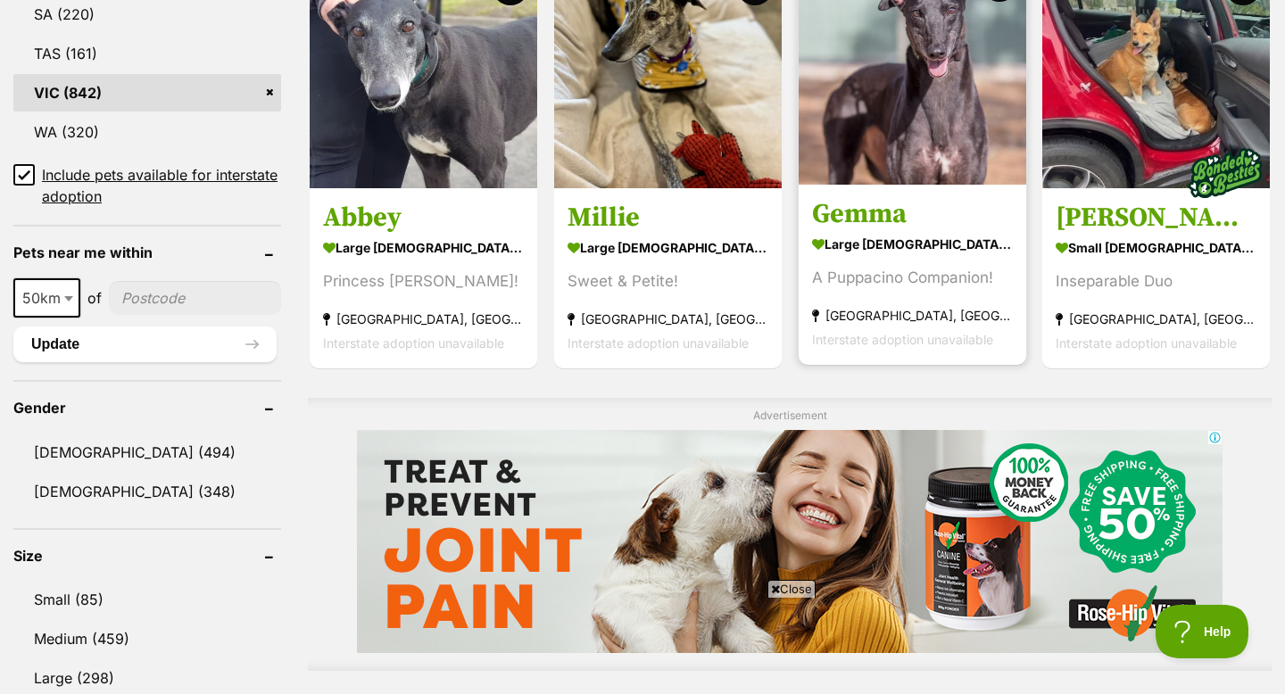
scroll to position [1158, 0]
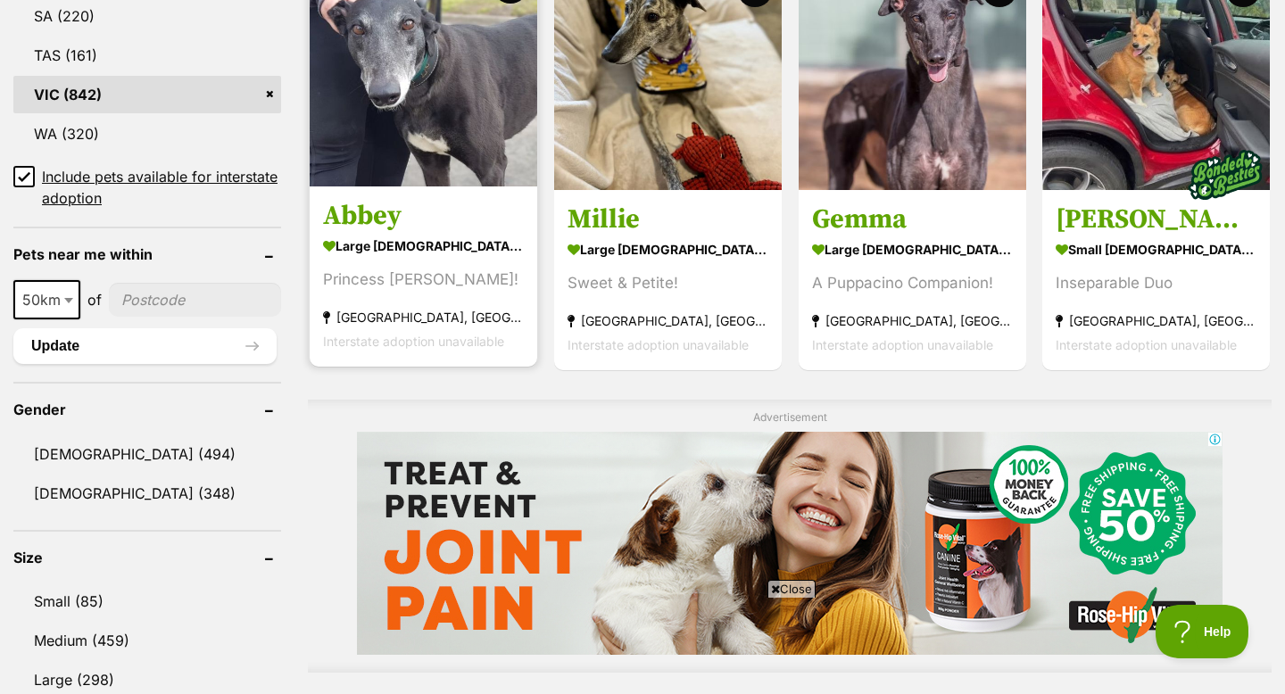
click at [458, 164] on img at bounding box center [424, 73] width 228 height 228
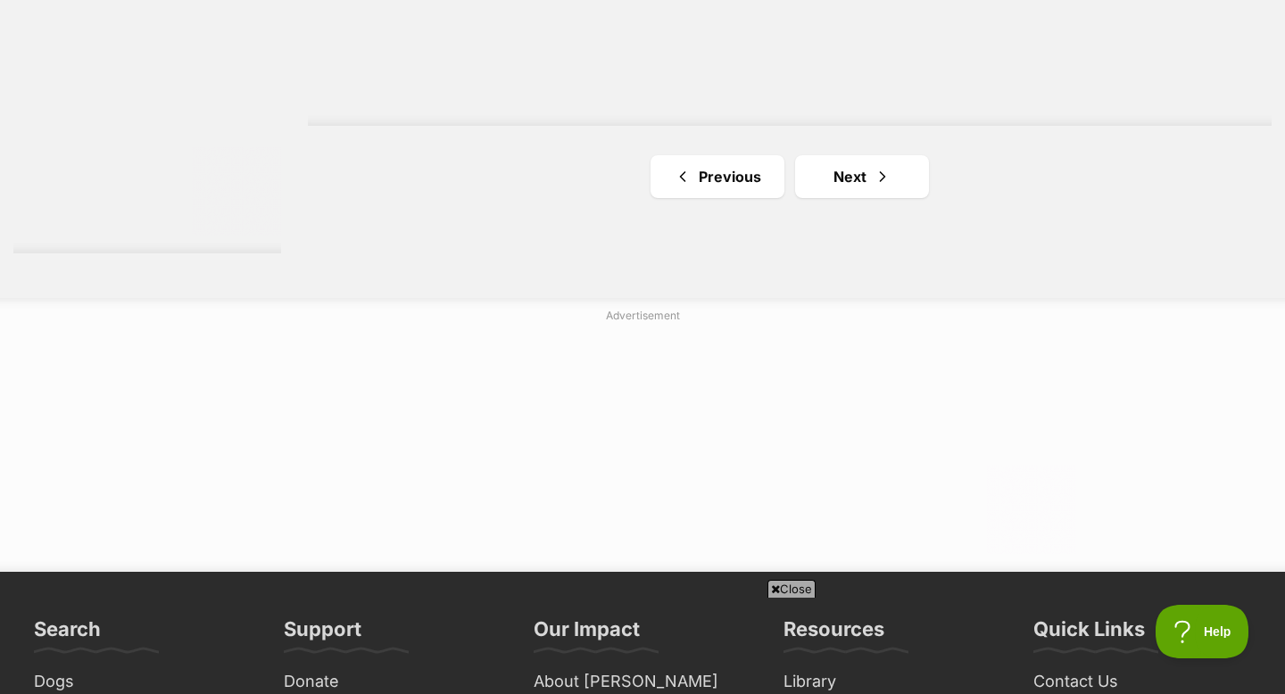
scroll to position [3481, 0]
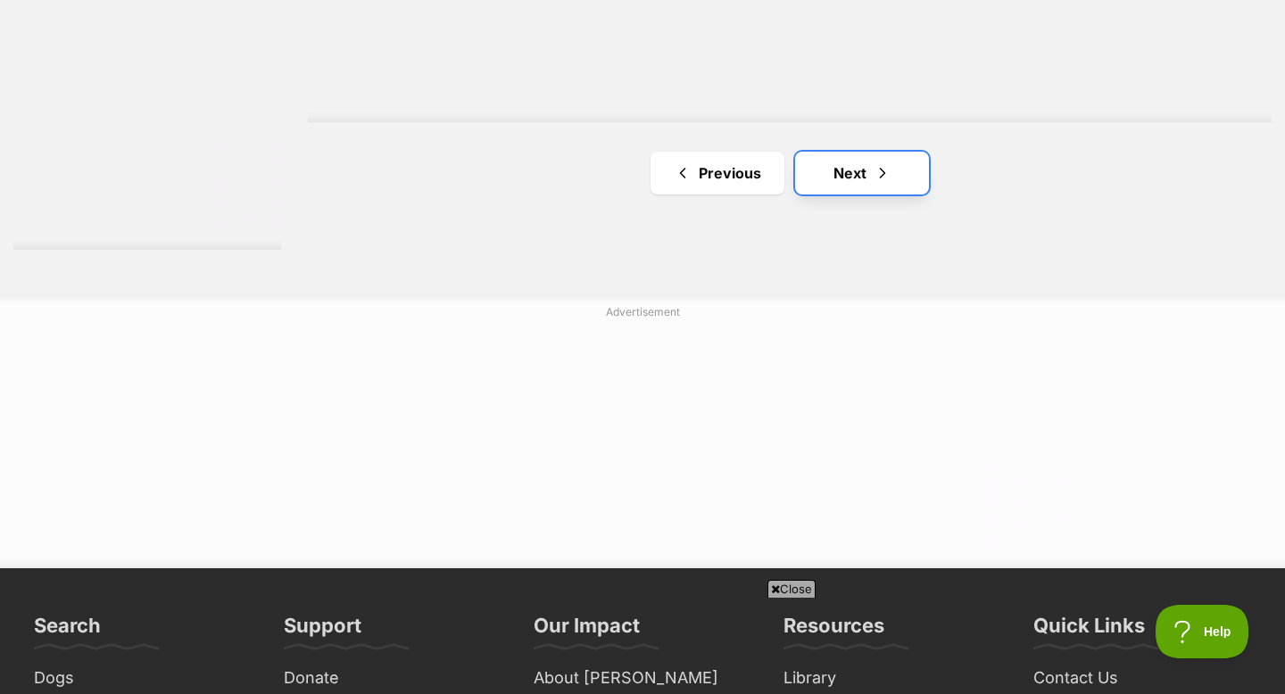
click at [872, 170] on link "Next" at bounding box center [862, 173] width 134 height 43
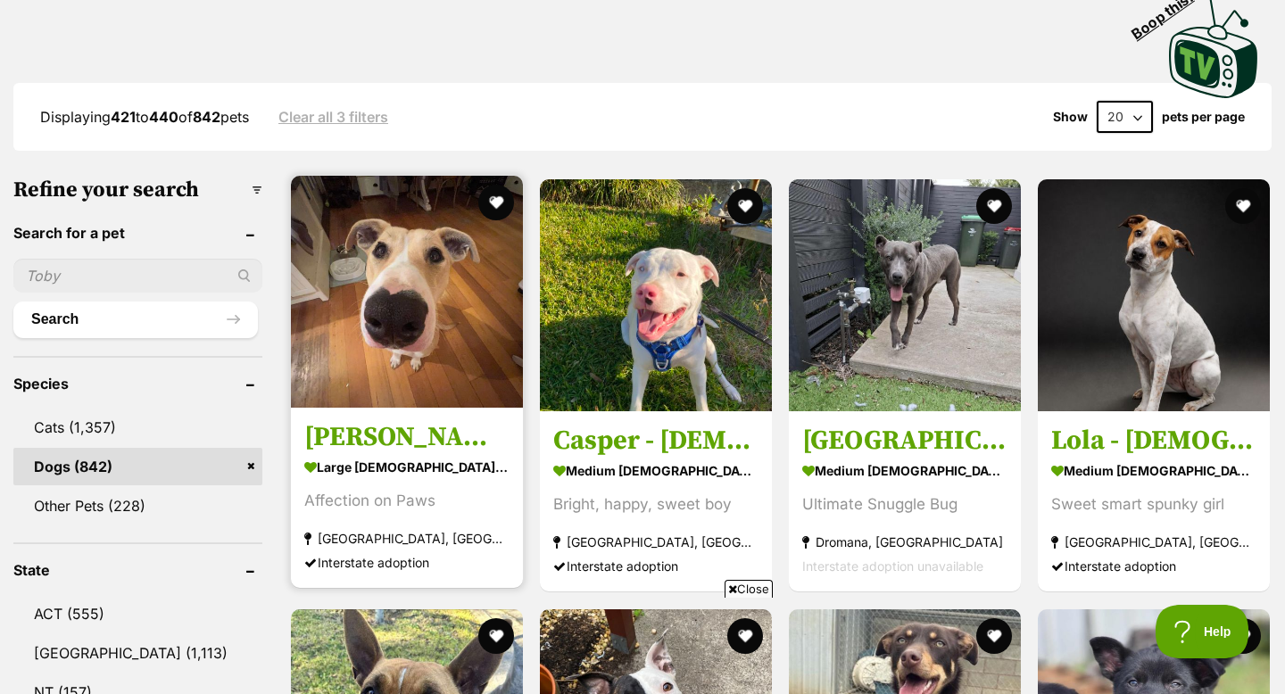
click at [375, 418] on link "Cordelia large female Dog Affection on Paws Mornington, VIC Interstate adoption" at bounding box center [407, 498] width 232 height 181
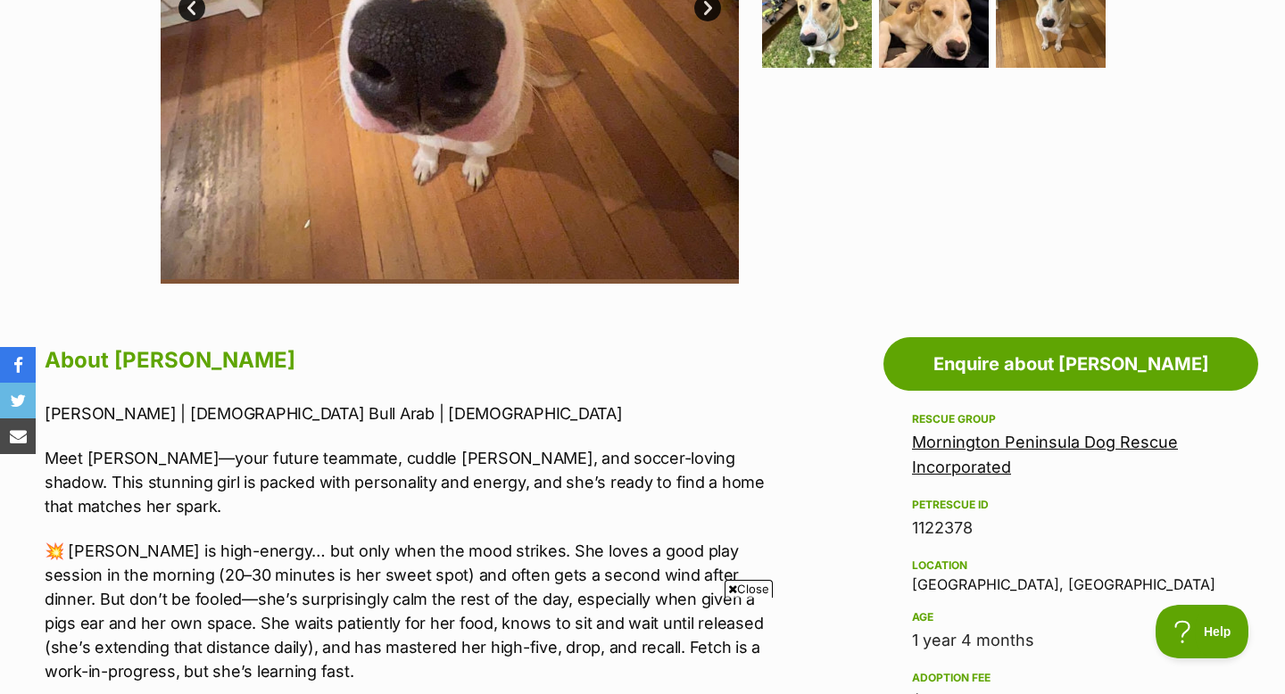
scroll to position [665, 0]
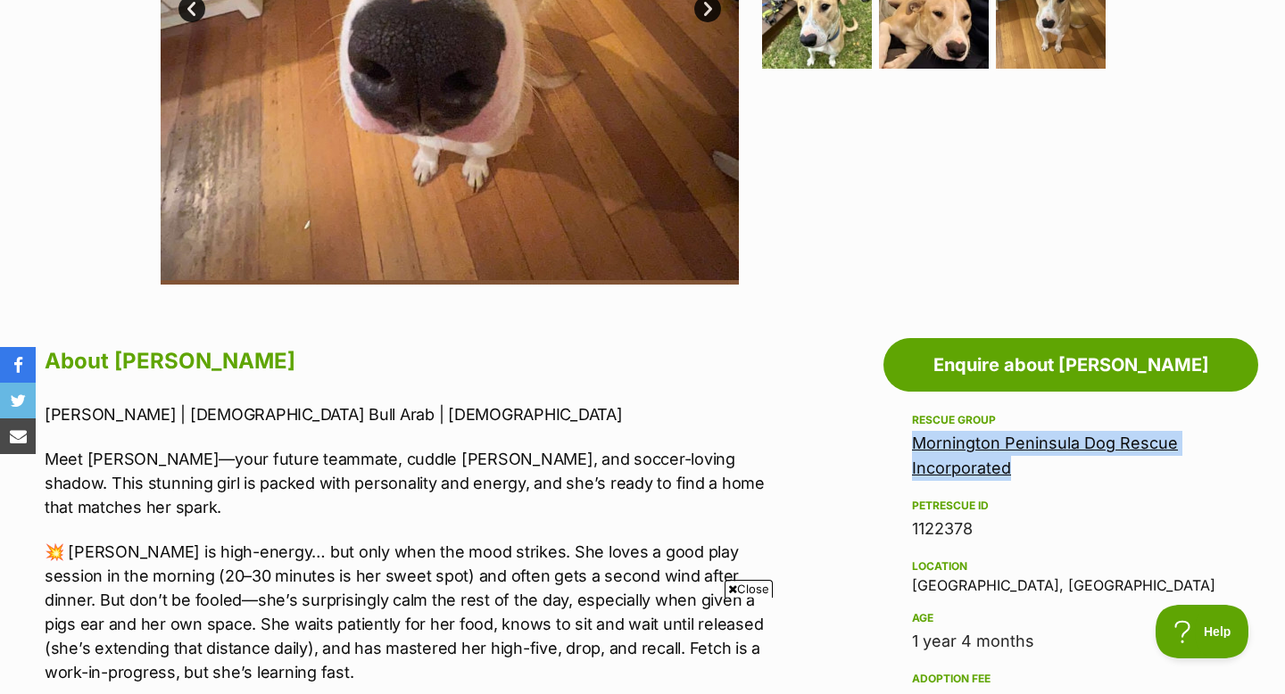
drag, startPoint x: 1035, startPoint y: 466, endPoint x: 914, endPoint y: 441, distance: 123.9
click at [914, 441] on div "Mornington Peninsula Dog Rescue Incorporated" at bounding box center [1071, 456] width 318 height 50
copy link "Mornington Peninsula Dog Rescue Incorporated"
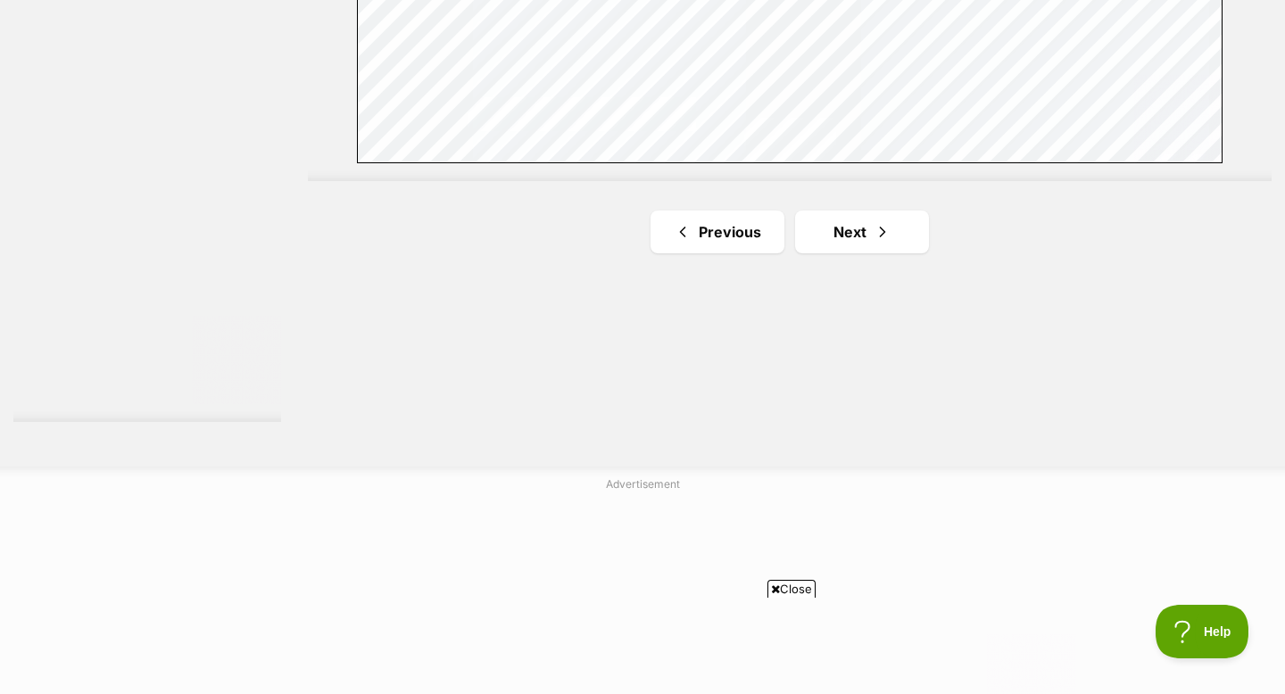
scroll to position [3285, 0]
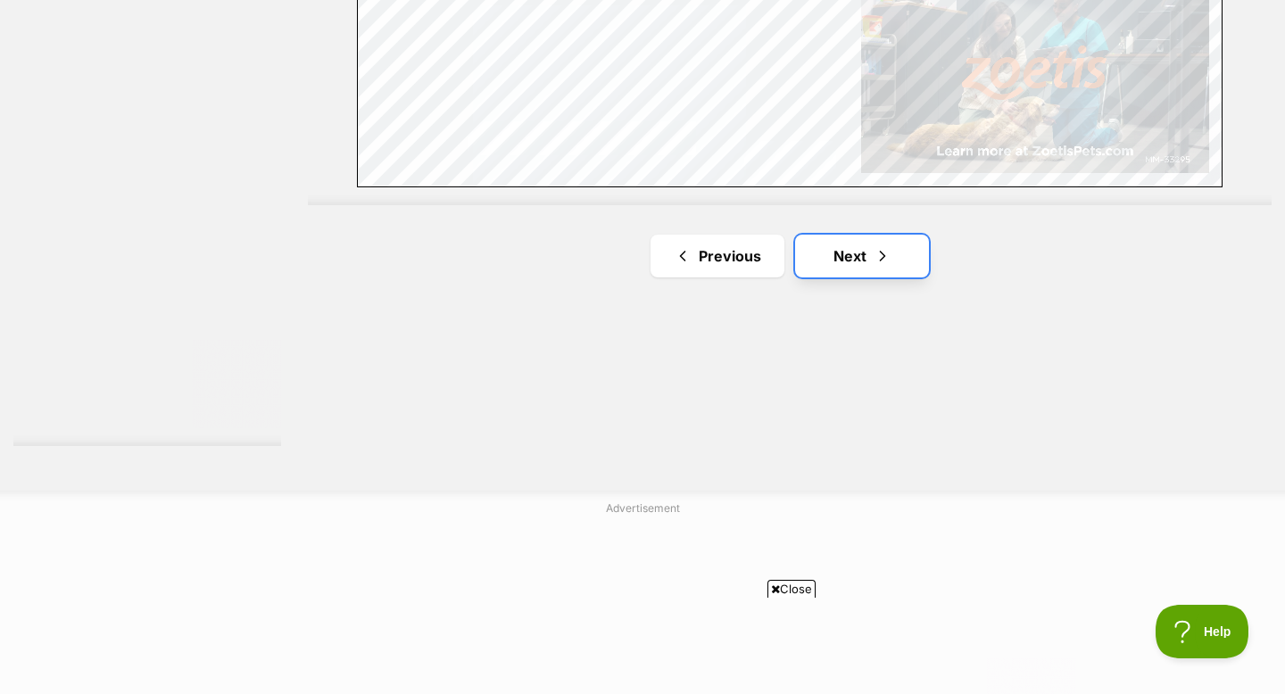
click at [817, 239] on link "Next" at bounding box center [862, 256] width 134 height 43
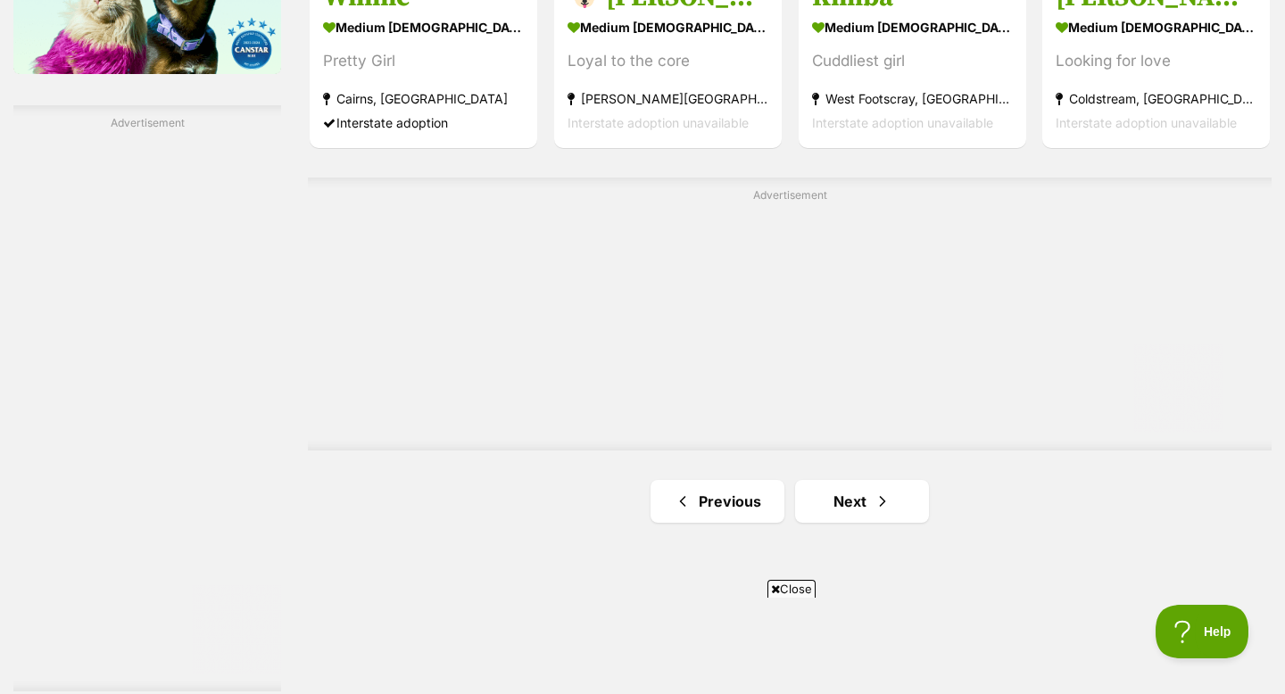
scroll to position [3041, 0]
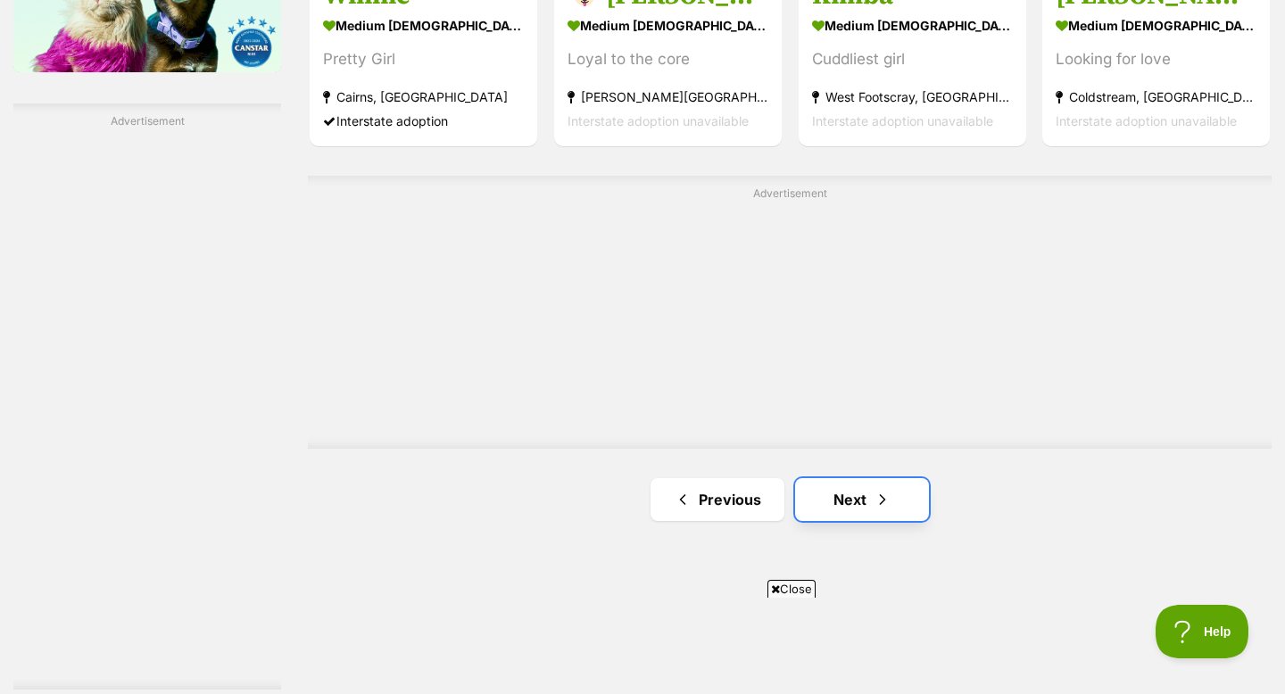
click at [891, 481] on link "Next" at bounding box center [862, 499] width 134 height 43
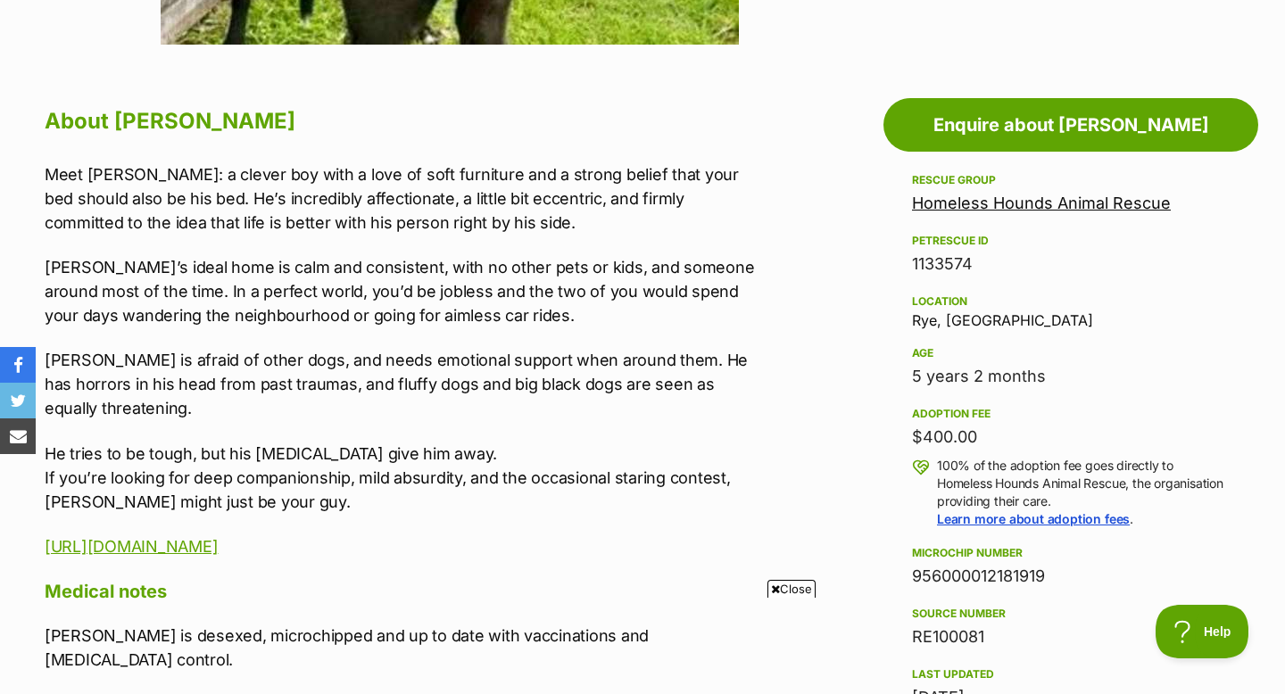
scroll to position [895, 0]
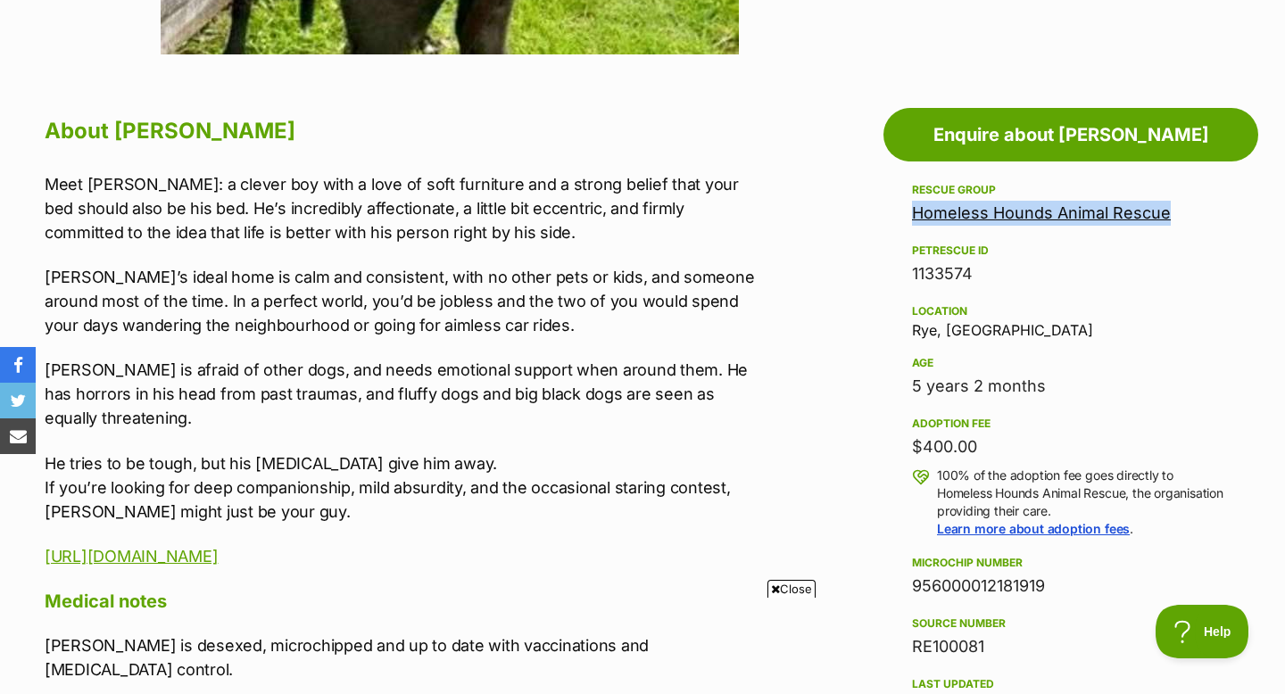
drag, startPoint x: 1189, startPoint y: 220, endPoint x: 861, endPoint y: 212, distance: 328.5
copy link "Homeless Hounds Animal Rescue"
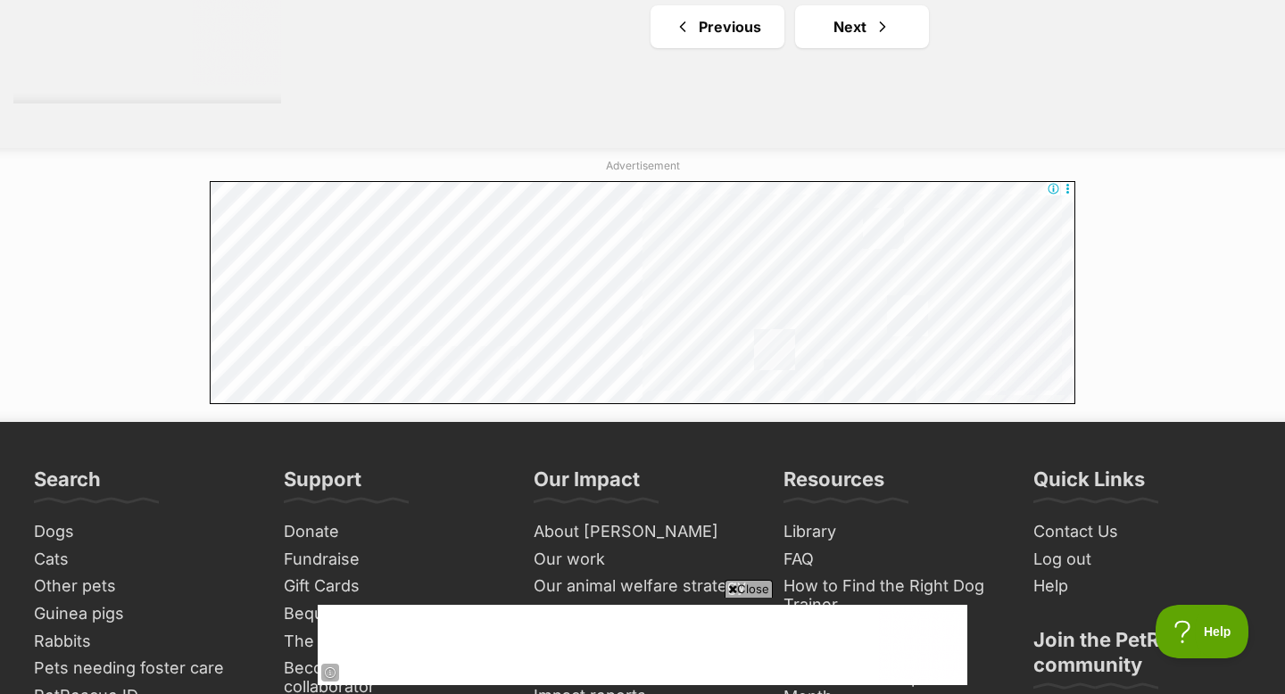
scroll to position [3510, 0]
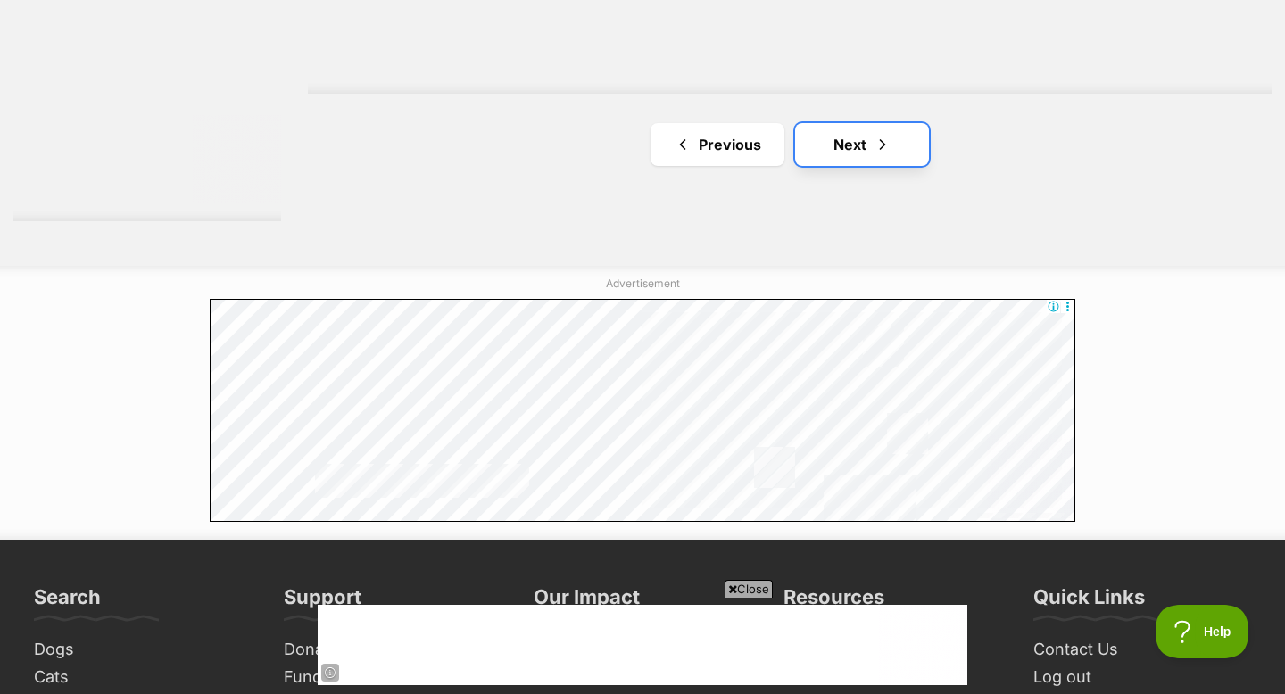
click at [867, 145] on link "Next" at bounding box center [862, 144] width 134 height 43
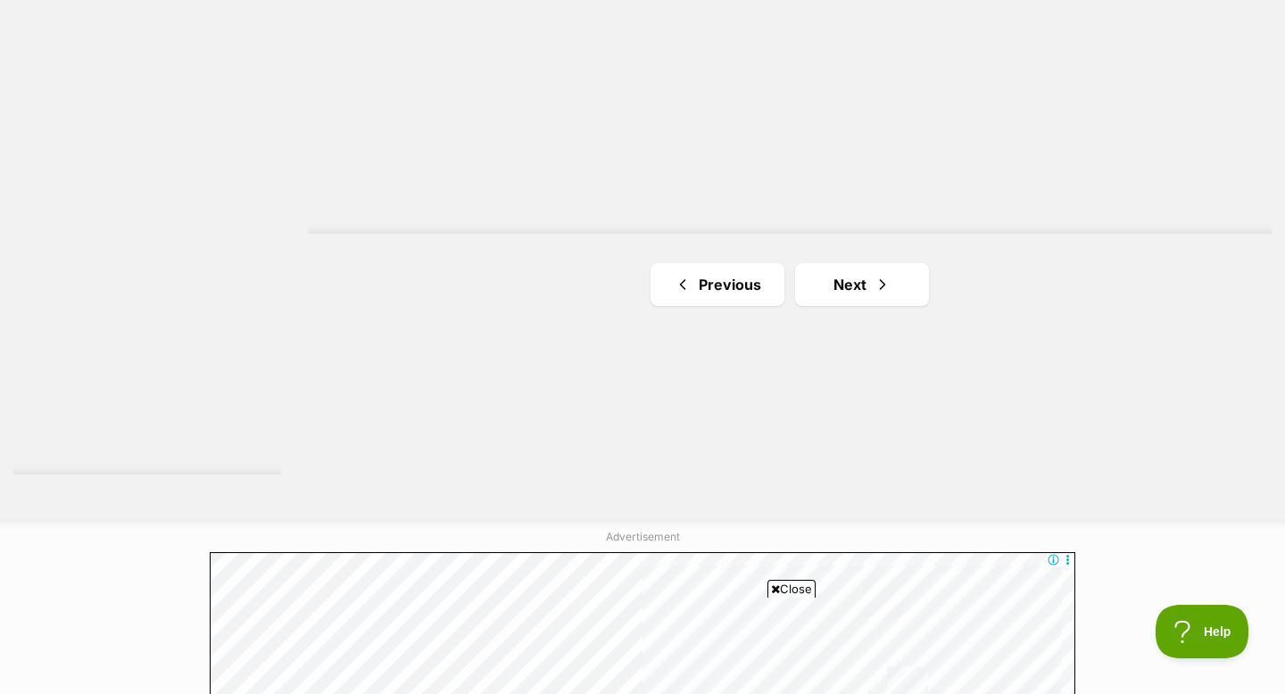
scroll to position [3253, 0]
click at [883, 277] on span "Next page" at bounding box center [883, 287] width 18 height 21
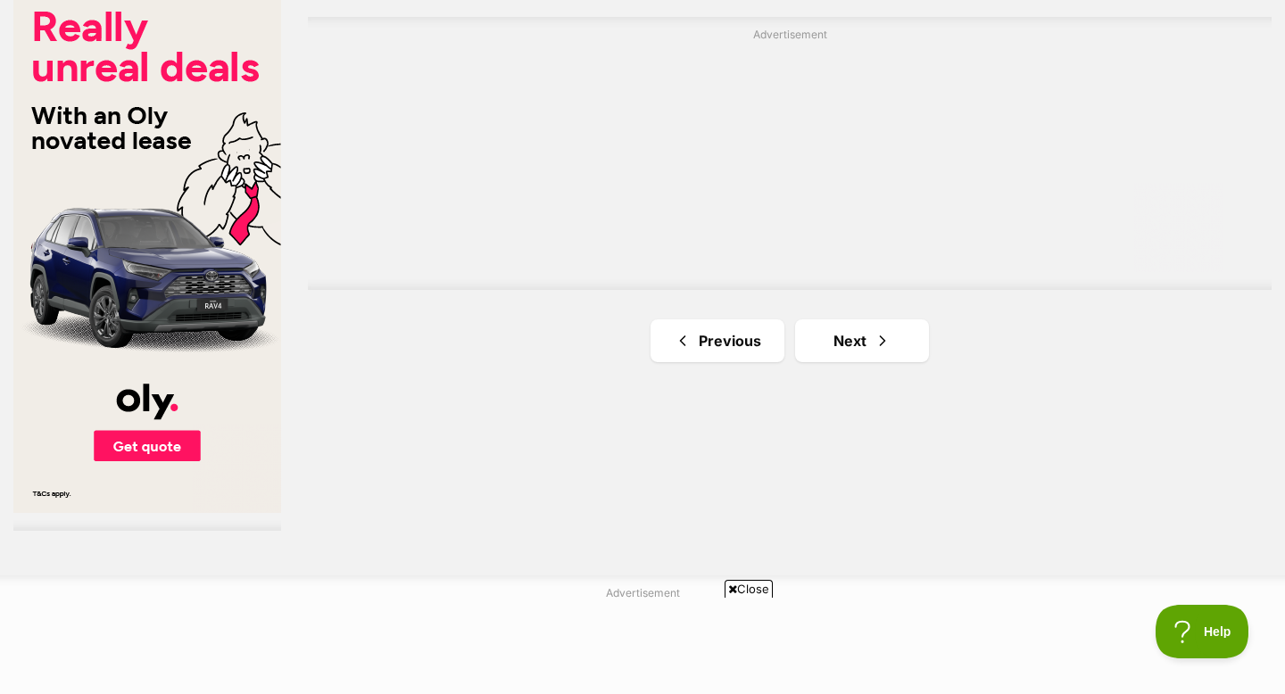
scroll to position [3207, 0]
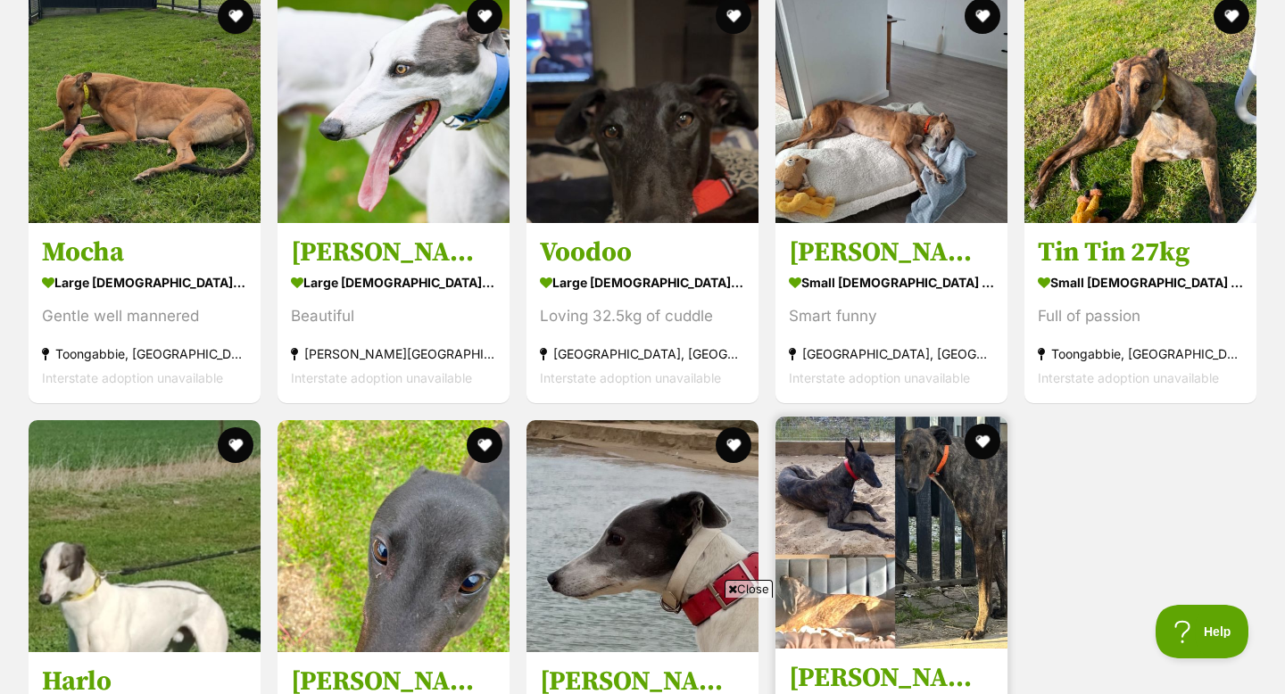
scroll to position [1621, 0]
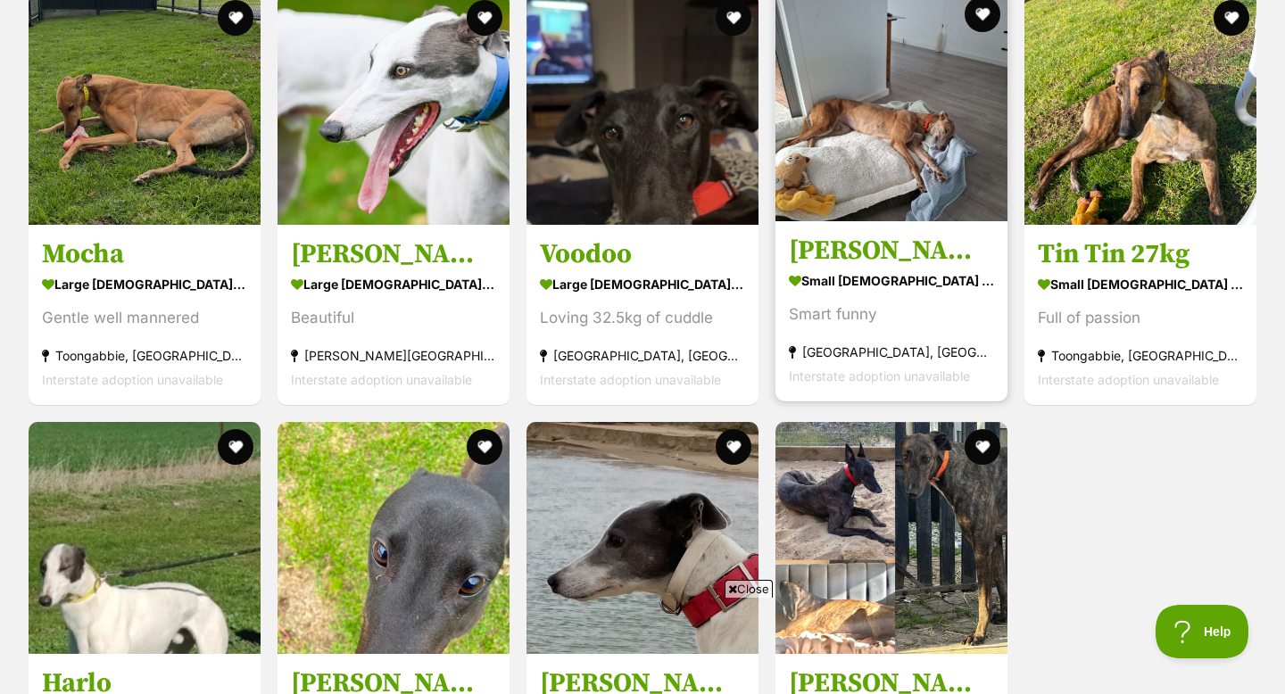
click at [905, 162] on img at bounding box center [891, 105] width 232 height 232
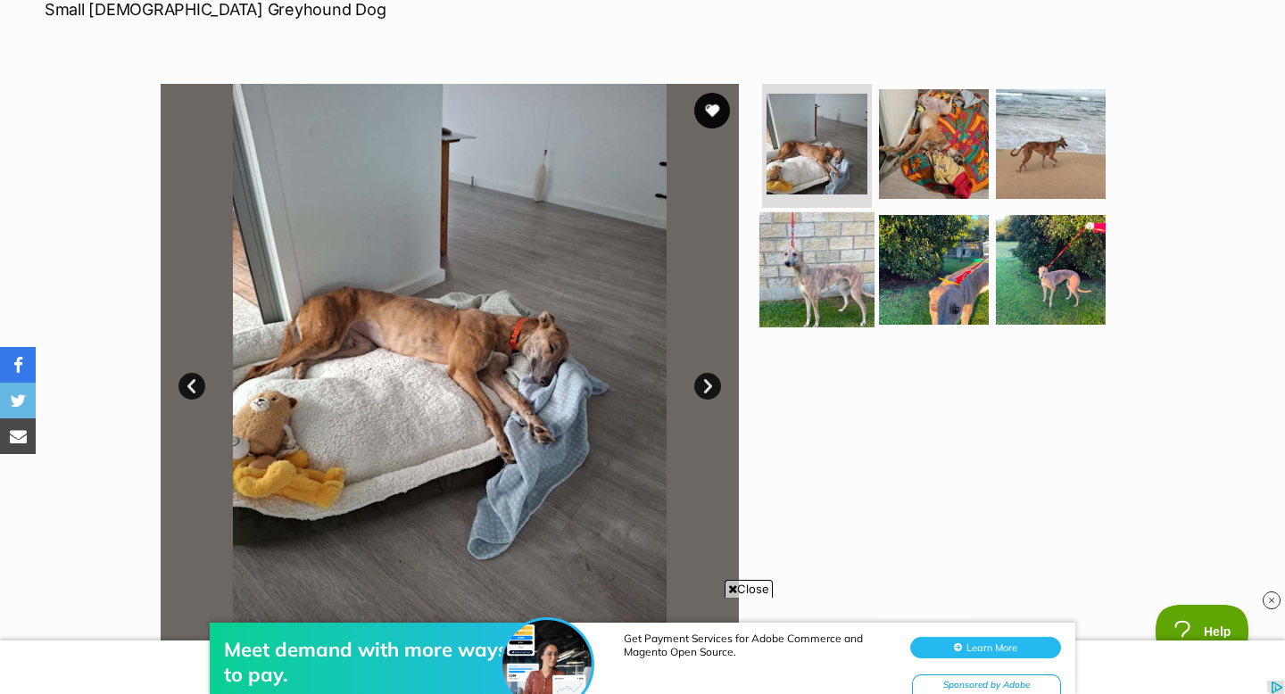
scroll to position [286, 0]
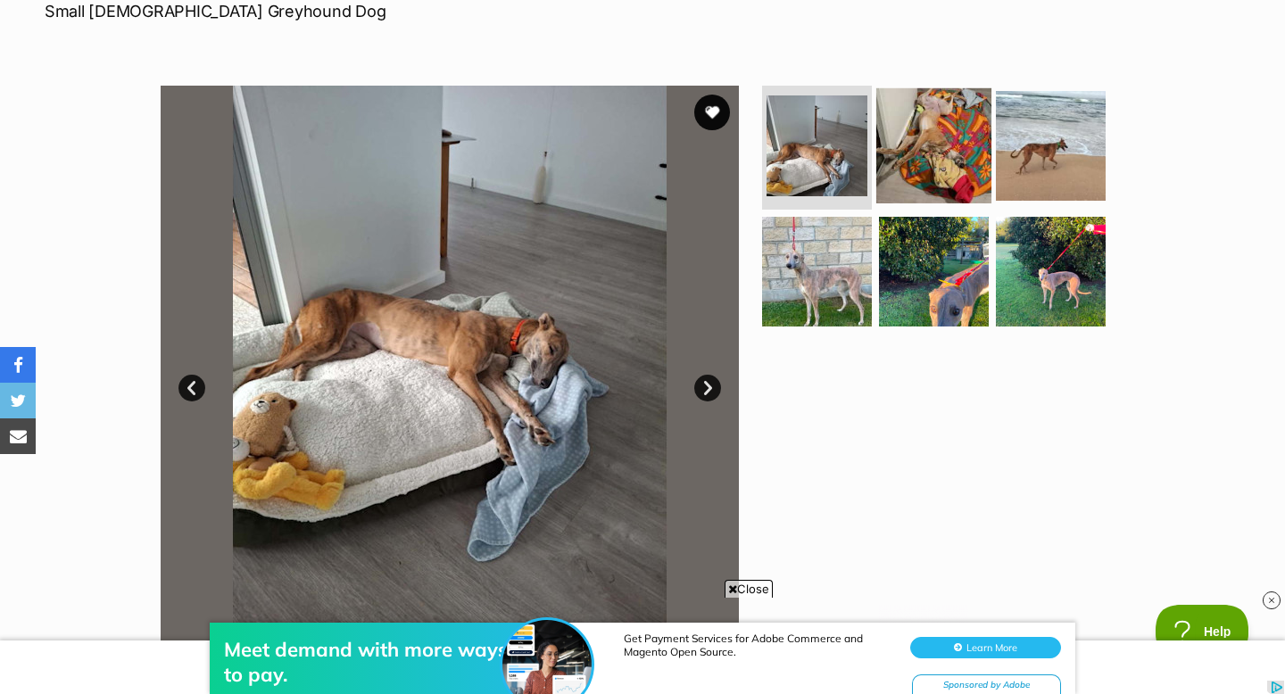
click at [899, 140] on img at bounding box center [933, 144] width 115 height 115
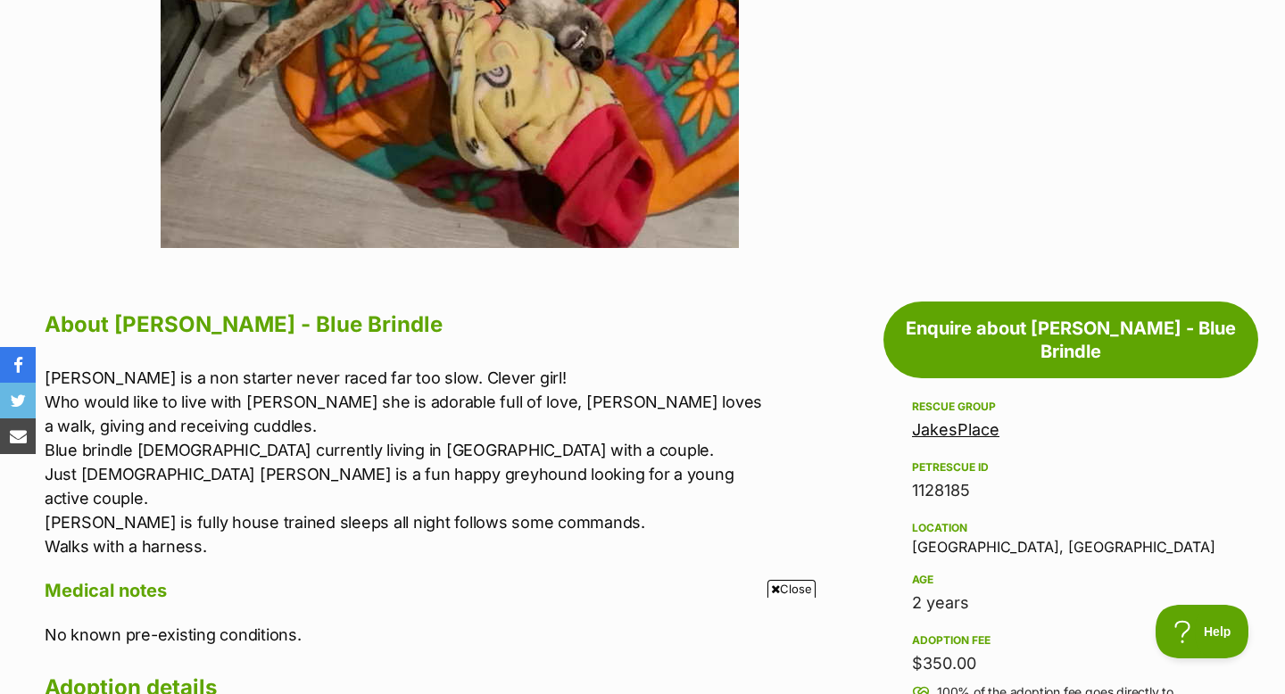
scroll to position [0, 0]
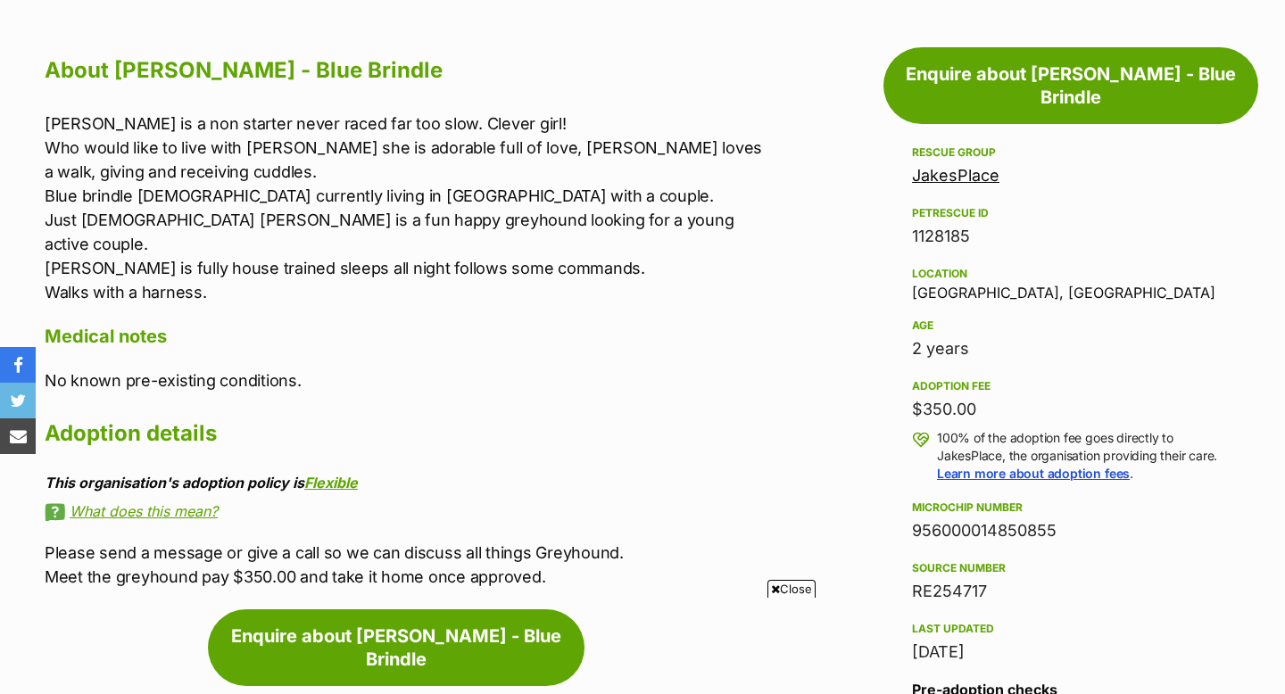
scroll to position [957, 0]
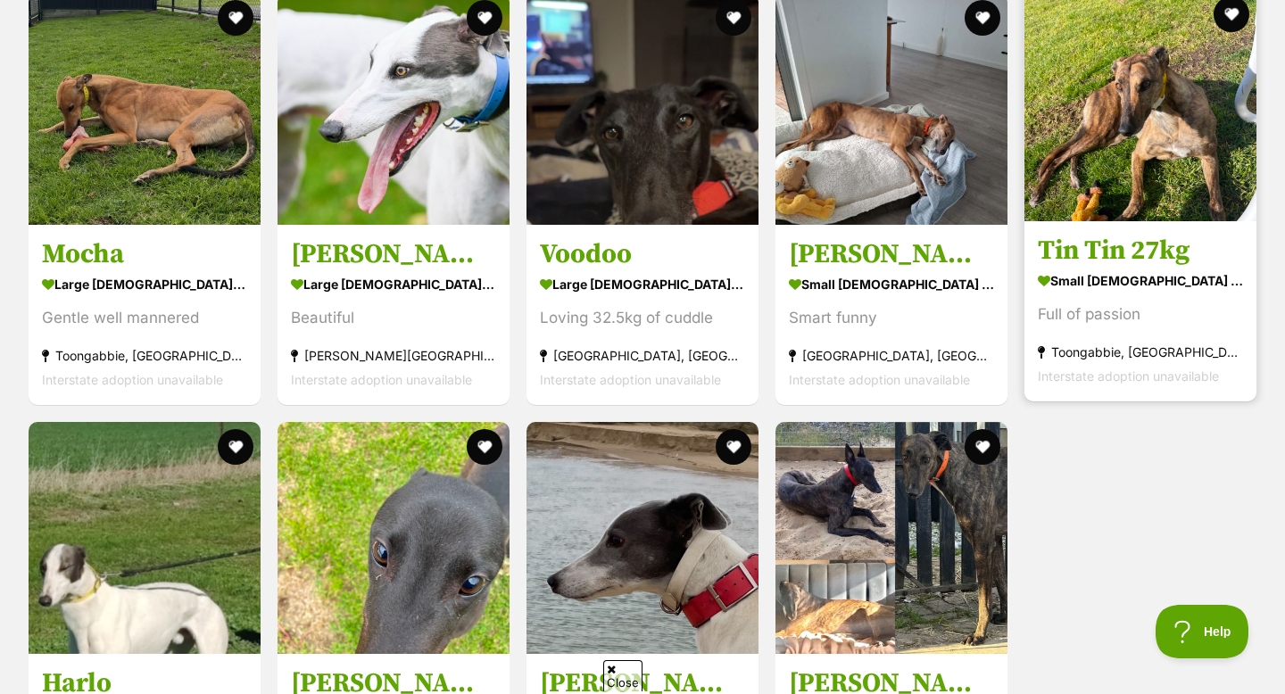
click at [1090, 234] on h3 "Tin Tin 27kg" at bounding box center [1140, 251] width 205 height 34
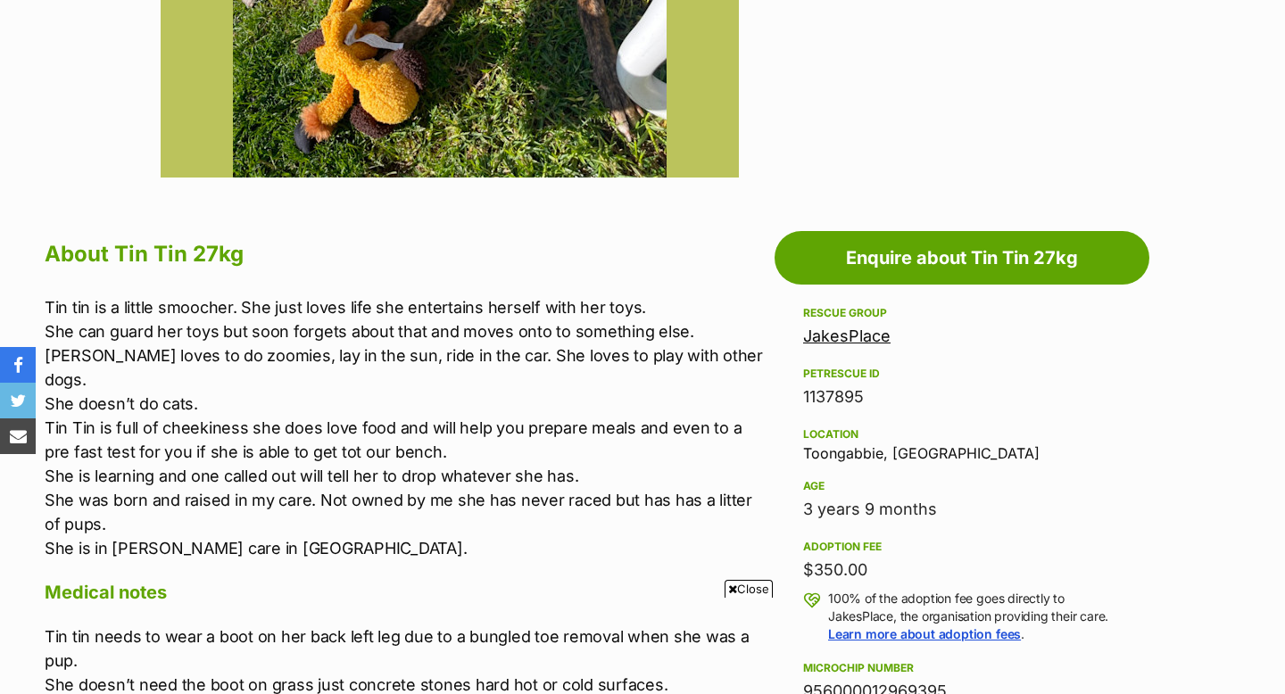
click at [845, 454] on div "Location Toongabbie, VIC" at bounding box center [962, 442] width 318 height 37
copy div "Toongabbie"
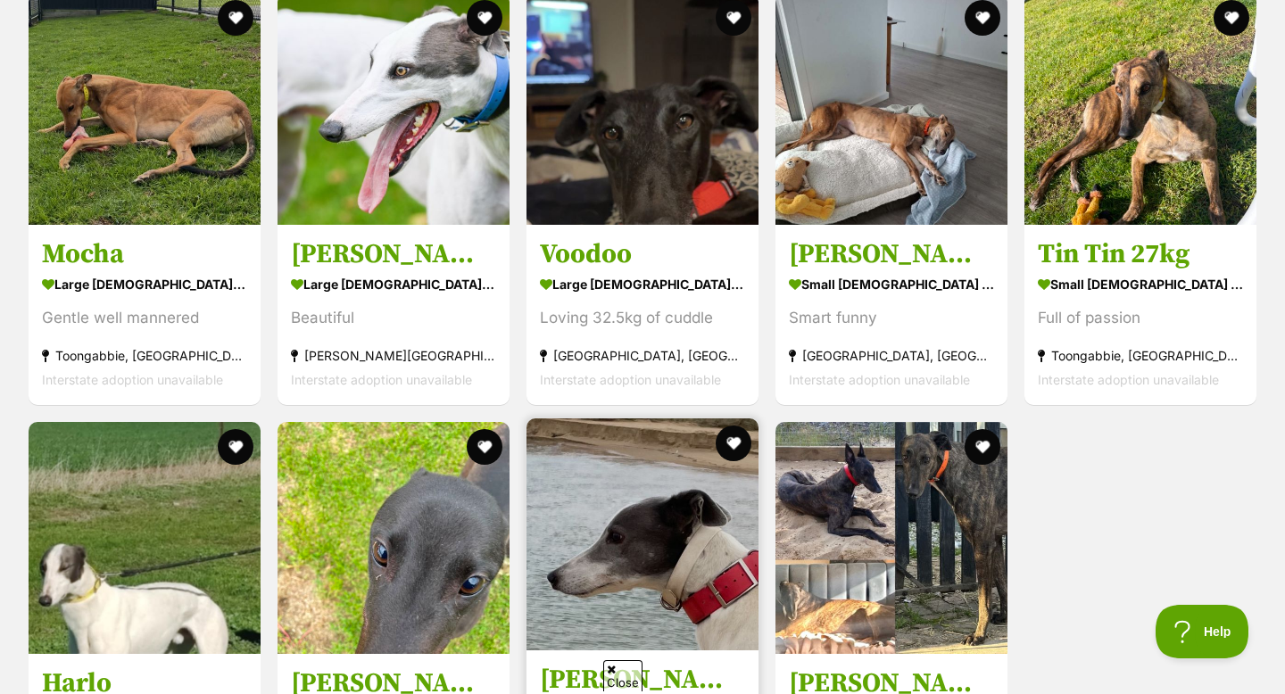
click at [591, 567] on img at bounding box center [642, 534] width 232 height 232
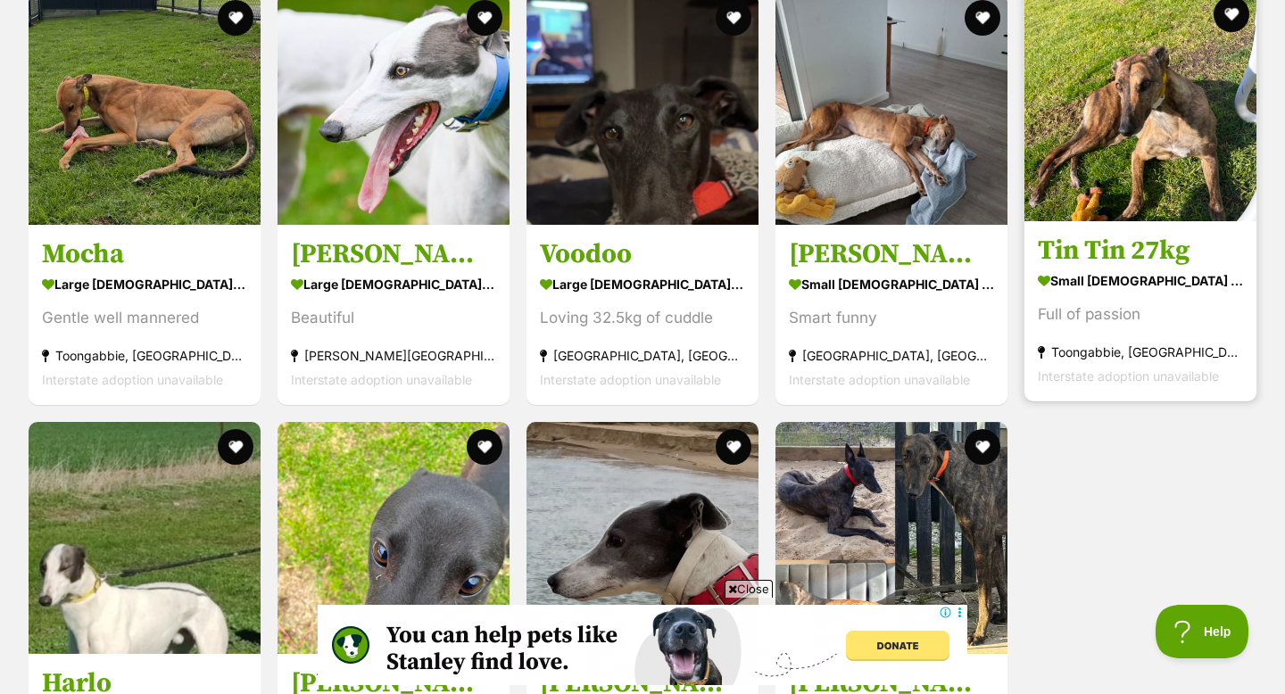
click at [1111, 123] on img at bounding box center [1140, 105] width 232 height 232
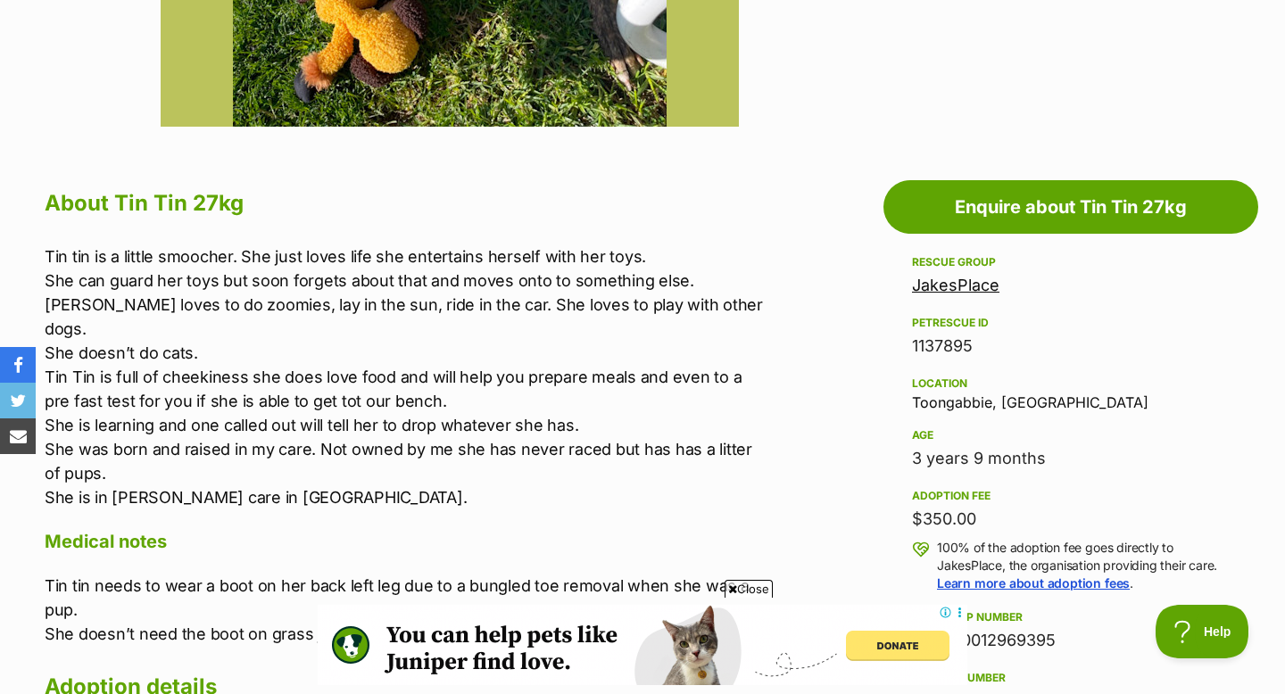
scroll to position [808, 0]
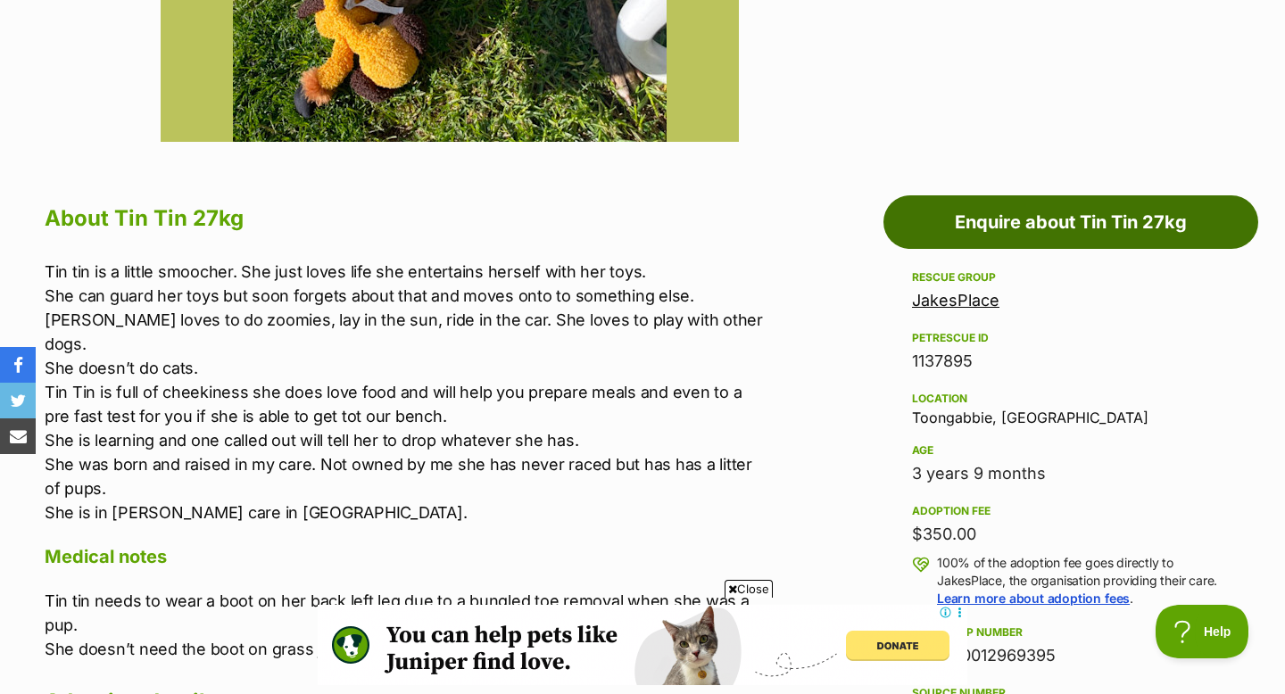
click at [1015, 203] on link "Enquire about Tin Tin 27kg" at bounding box center [1070, 222] width 375 height 54
